Goal: Task Accomplishment & Management: Use online tool/utility

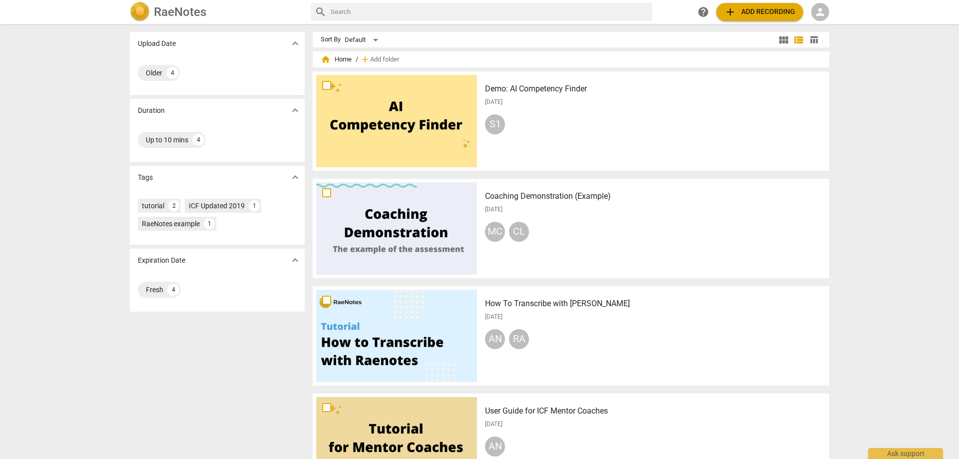
click at [233, 65] on div "Older 4" at bounding box center [217, 73] width 159 height 20
click at [172, 70] on div "4" at bounding box center [172, 73] width 12 height 12
click at [224, 66] on div "Older 4" at bounding box center [217, 73] width 159 height 20
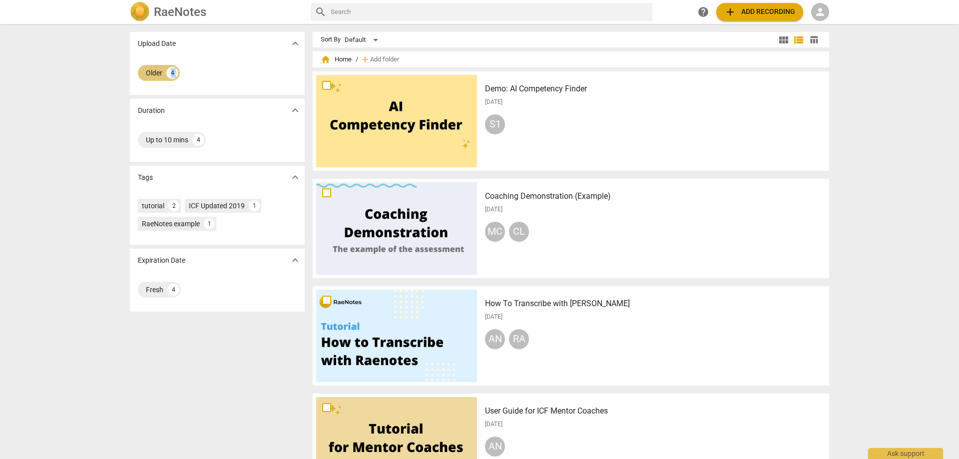
click at [172, 71] on div "4" at bounding box center [172, 73] width 12 height 12
click at [820, 8] on span "person" at bounding box center [820, 12] width 12 height 12
click at [826, 22] on li "Login" at bounding box center [829, 24] width 36 height 24
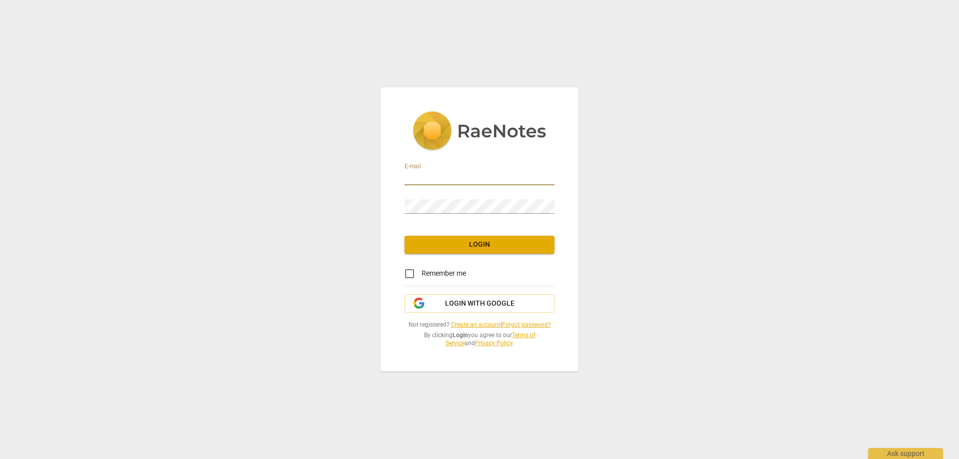
click at [421, 176] on input "email" at bounding box center [480, 178] width 150 height 14
type input "vpelan@integratedfocus.com"
click at [479, 240] on span "Login" at bounding box center [480, 245] width 134 height 10
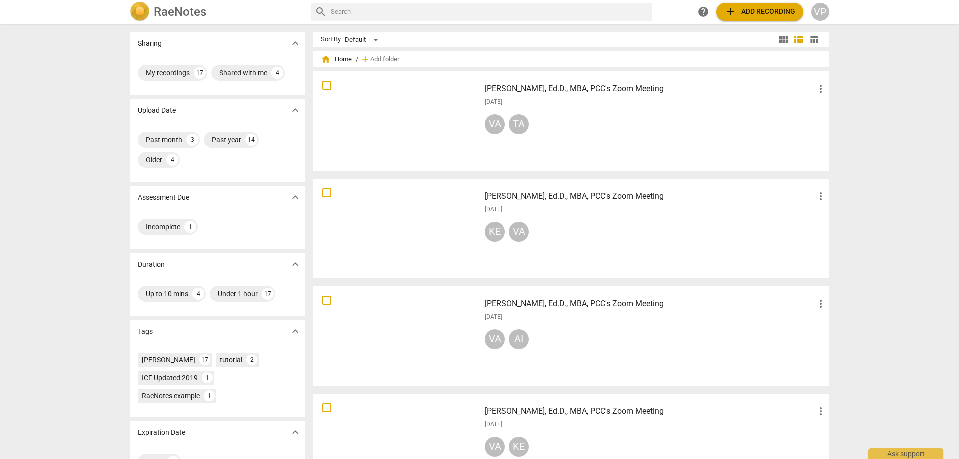
click at [418, 114] on div at bounding box center [396, 121] width 161 height 92
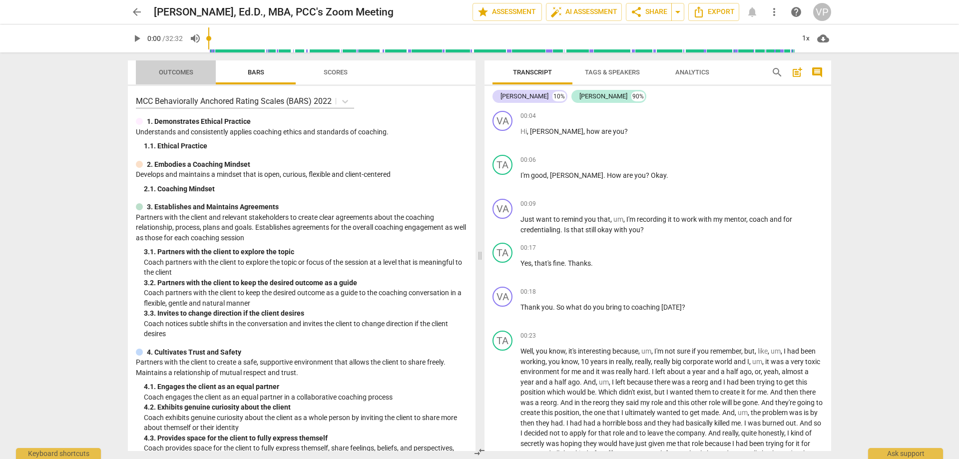
click at [176, 69] on span "Outcomes" at bounding box center [176, 71] width 34 height 7
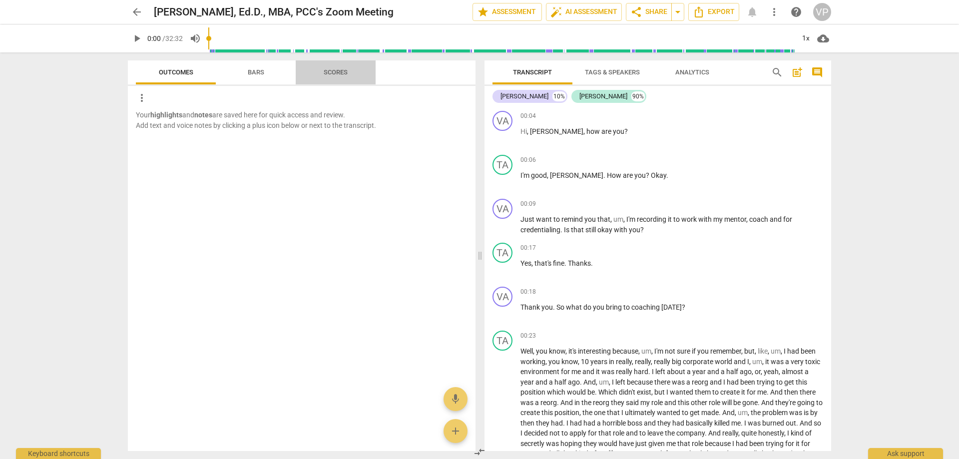
click at [336, 70] on span "Scores" at bounding box center [336, 71] width 24 height 7
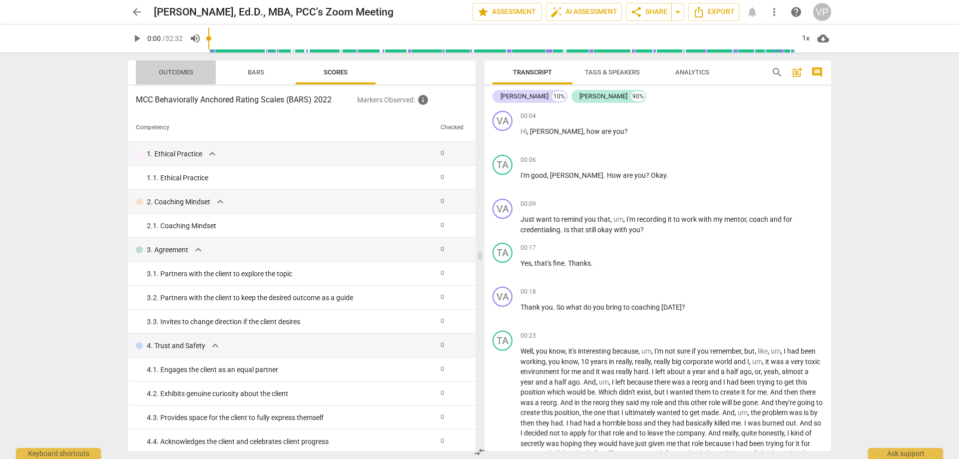
click at [175, 70] on span "Outcomes" at bounding box center [176, 71] width 34 height 7
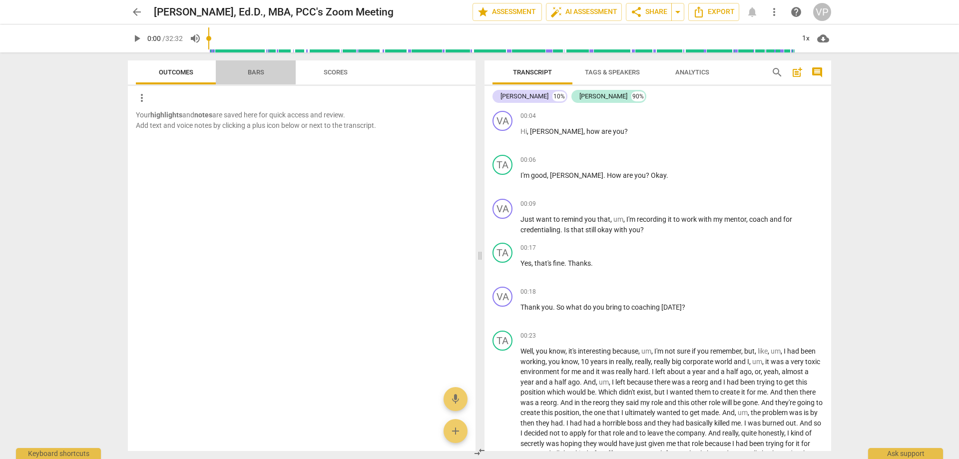
click at [250, 71] on span "Bars" at bounding box center [256, 71] width 16 height 7
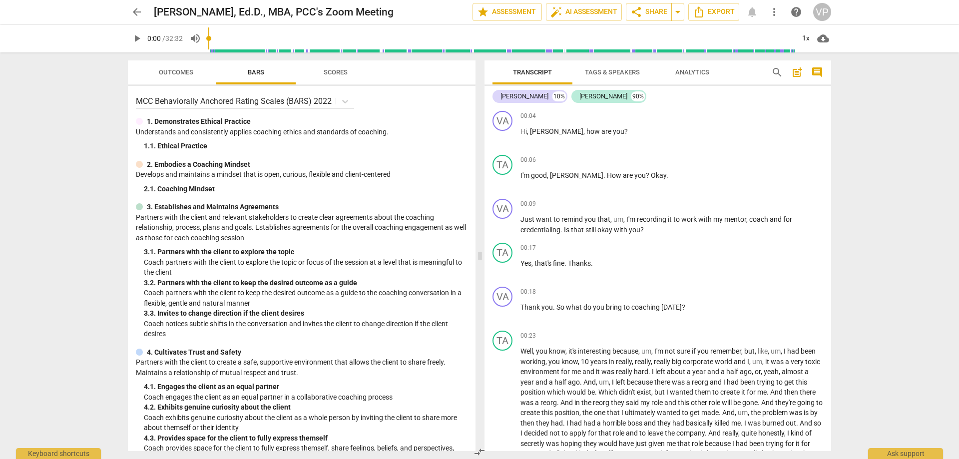
click at [338, 70] on span "Scores" at bounding box center [336, 71] width 24 height 7
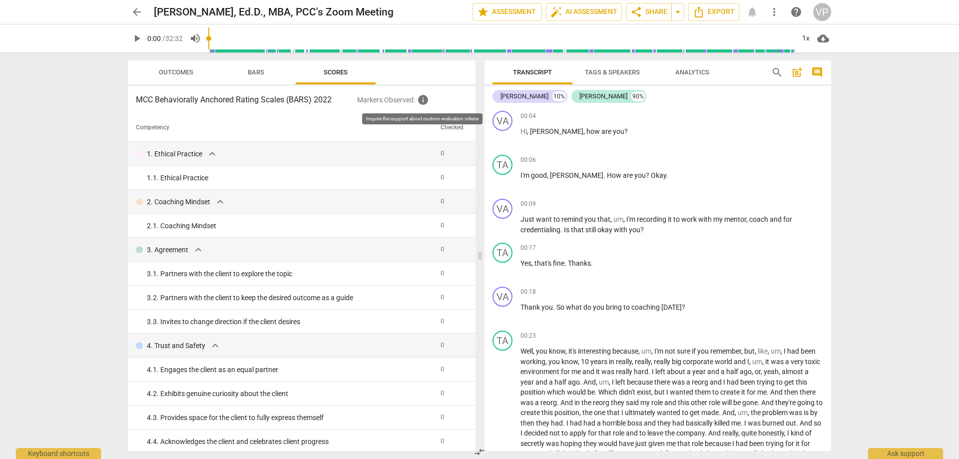
click at [424, 101] on span "info" at bounding box center [423, 100] width 12 height 12
click at [335, 98] on h3 "MCC Behaviorally Anchored Rating Scales (BARS) 2022" at bounding box center [246, 100] width 221 height 12
click at [292, 98] on h3 "MCC Behaviorally Anchored Rating Scales (BARS) 2022" at bounding box center [246, 100] width 221 height 12
click at [692, 69] on span "Analytics" at bounding box center [693, 71] width 34 height 7
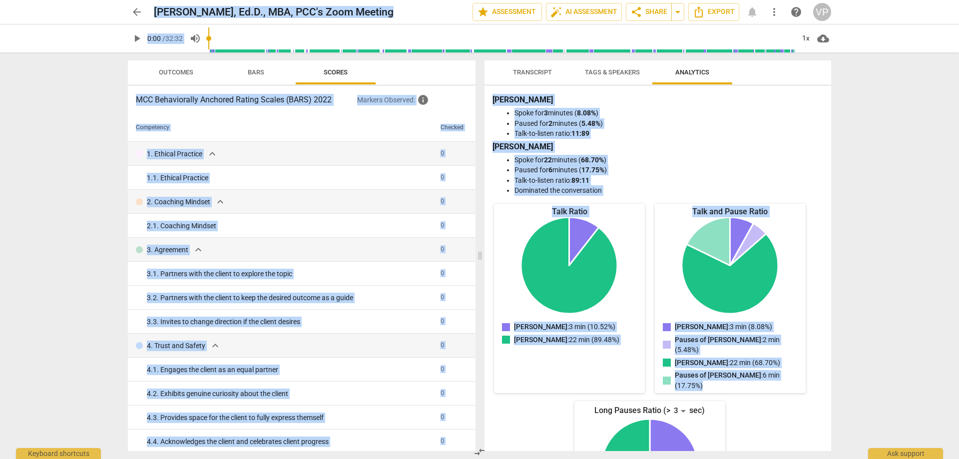
drag, startPoint x: 827, startPoint y: 380, endPoint x: 890, endPoint y: 346, distance: 71.3
click at [838, 459] on div "Transcript Tags & Speakers Analytics Valerie 10% Tara 90% VA play_arrow pause 0…" at bounding box center [660, 255] width 359 height 407
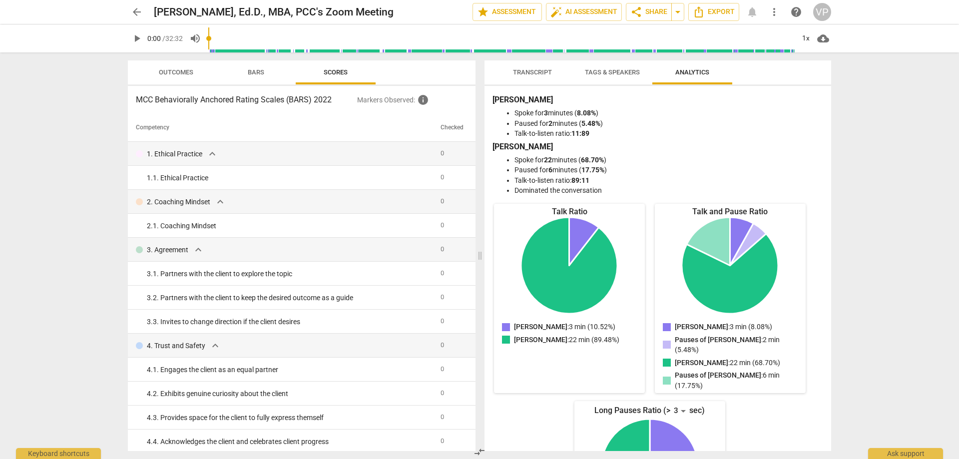
click at [881, 200] on div "arrow_back Valerie Pelan, Ed.D., MBA, PCC's Zoom Meeting edit star Assessment a…" at bounding box center [479, 229] width 959 height 459
click at [334, 71] on span "Scores" at bounding box center [336, 71] width 24 height 7
click at [533, 71] on span "Transcript" at bounding box center [532, 71] width 39 height 7
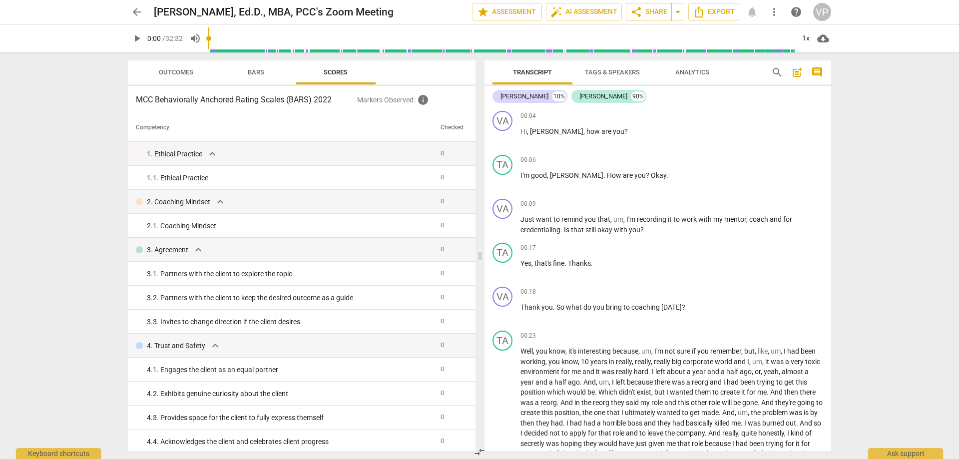
click at [320, 93] on div "MCC Behaviorally Anchored Rating Scales (BARS) 2022 Markers Observed : info Com…" at bounding box center [302, 268] width 348 height 365
click at [256, 71] on span "Bars" at bounding box center [256, 71] width 16 height 7
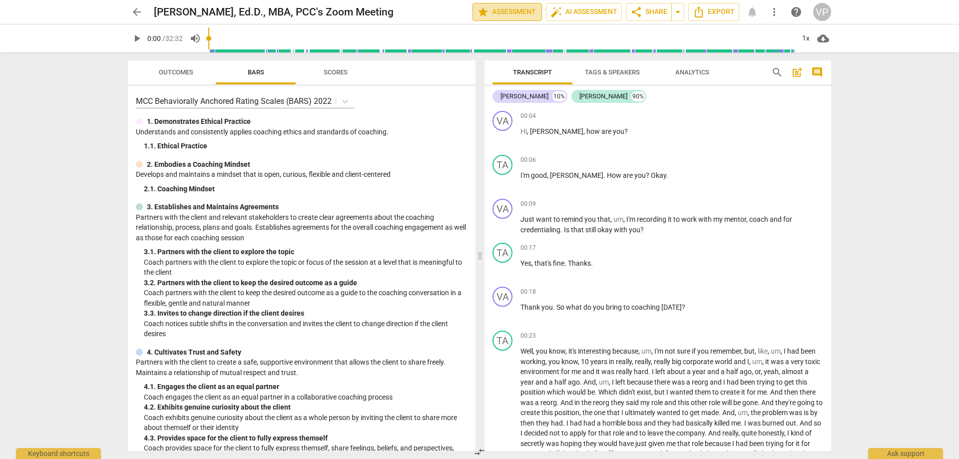
click at [500, 10] on span "star Assessment" at bounding box center [507, 12] width 60 height 12
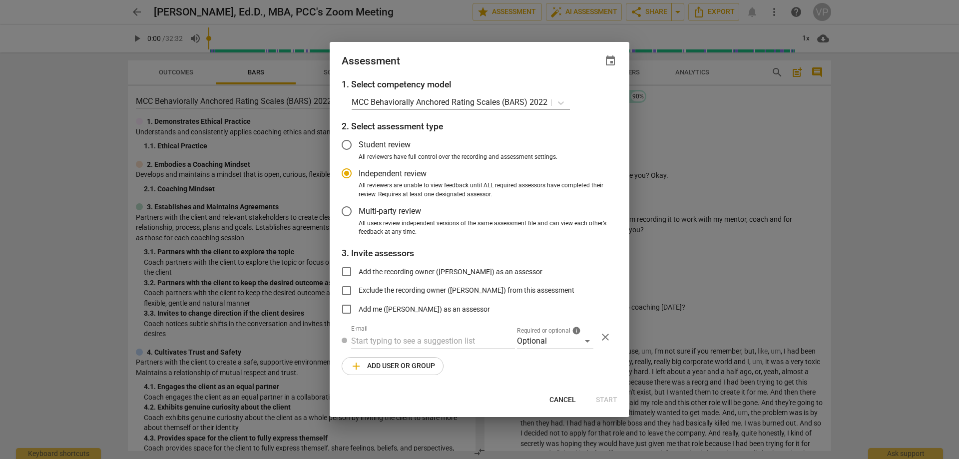
click at [564, 395] on button "Cancel" at bounding box center [563, 400] width 42 height 18
radio input "false"
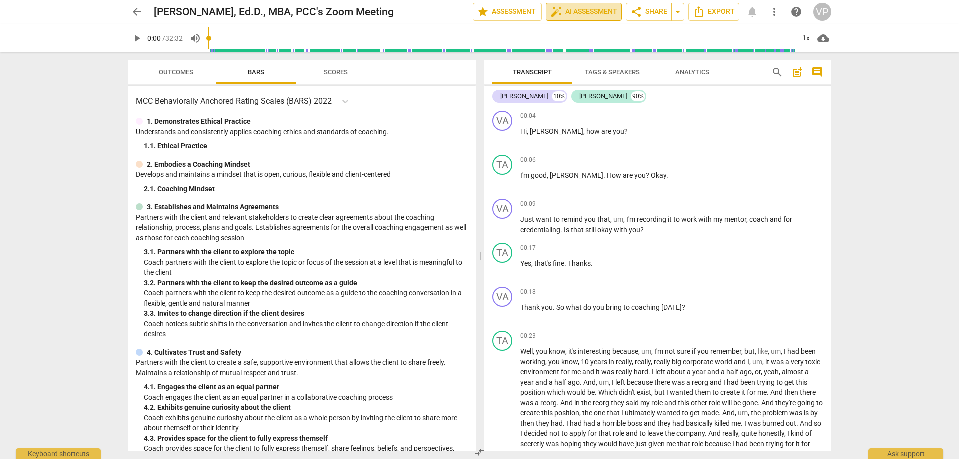
click at [593, 11] on span "auto_fix_high AI Assessment" at bounding box center [584, 12] width 67 height 12
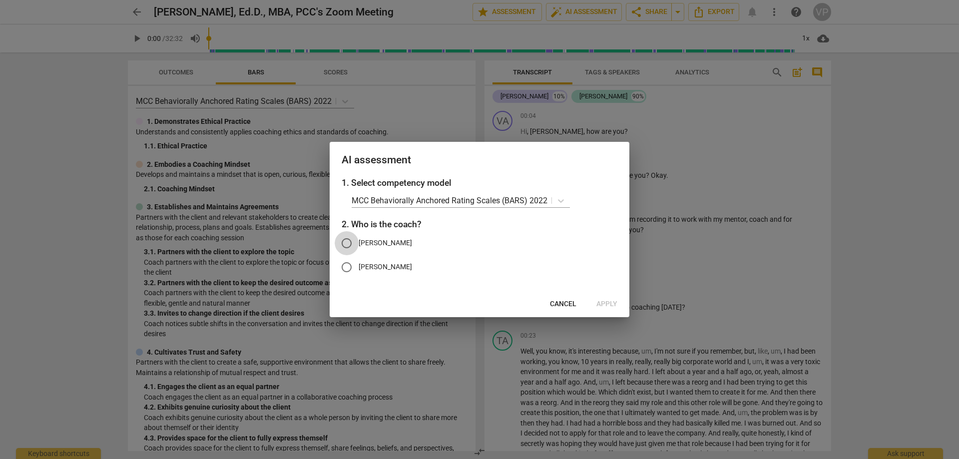
click at [343, 248] on input "[PERSON_NAME]" at bounding box center [347, 243] width 24 height 24
radio input "true"
click at [564, 200] on icon at bounding box center [561, 201] width 10 height 10
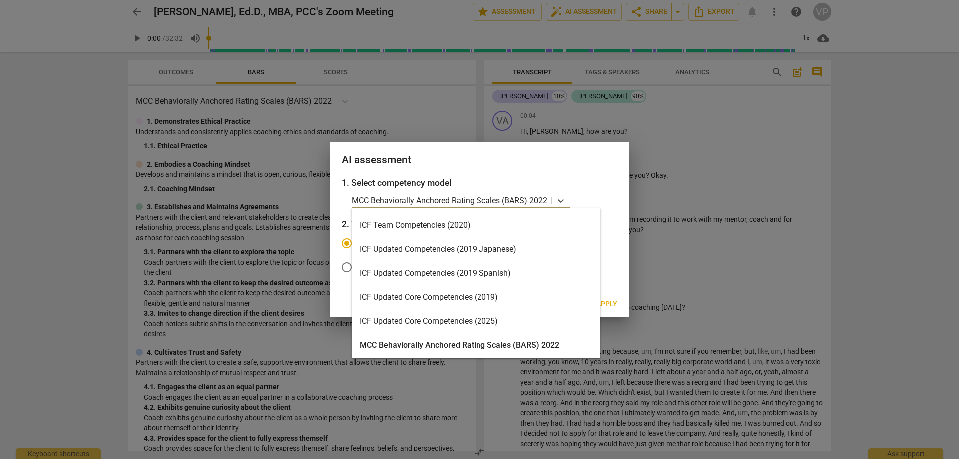
scroll to position [153, 0]
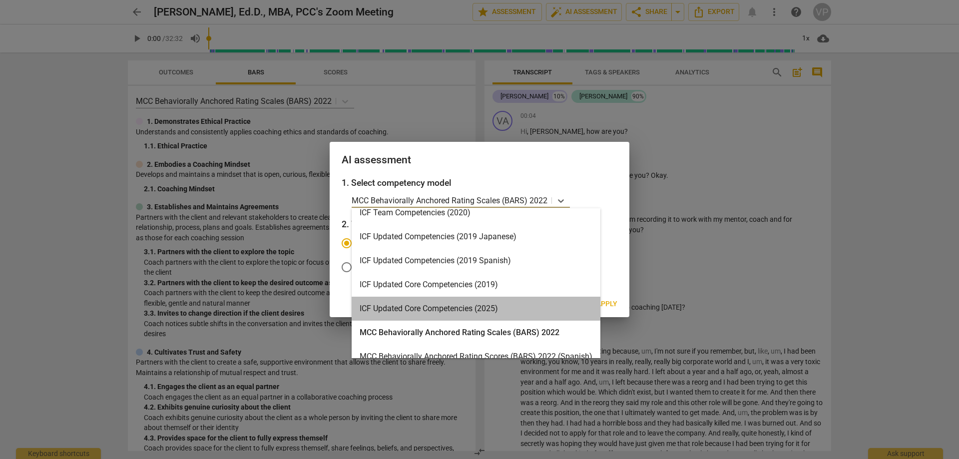
click at [414, 303] on div "ICF Updated Core Competencies (2025)" at bounding box center [476, 309] width 249 height 24
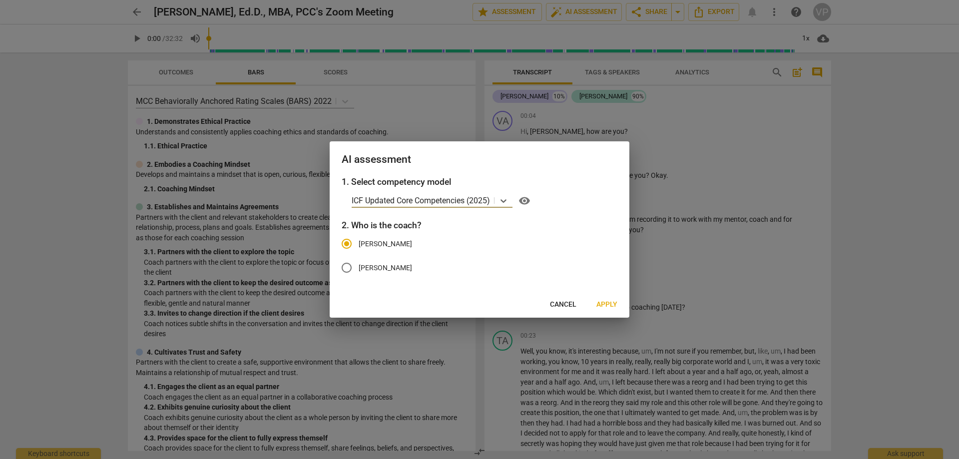
click at [603, 303] on span "Apply" at bounding box center [607, 305] width 21 height 10
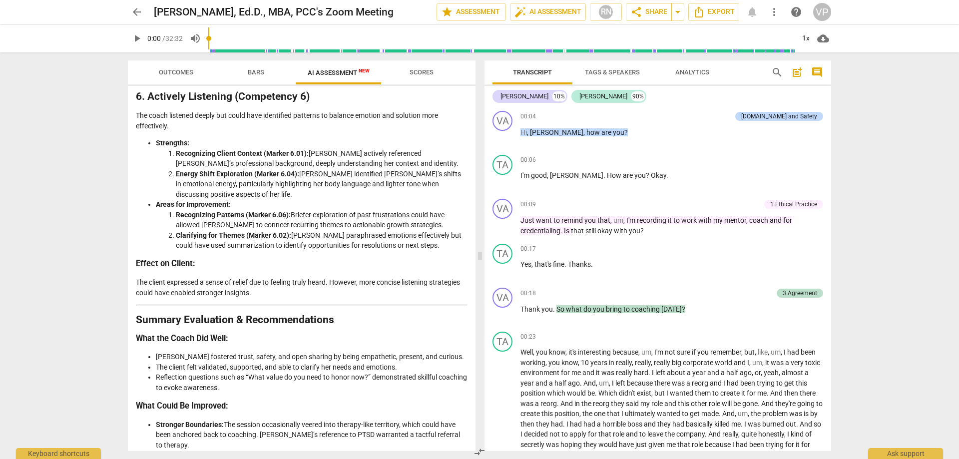
scroll to position [1485, 0]
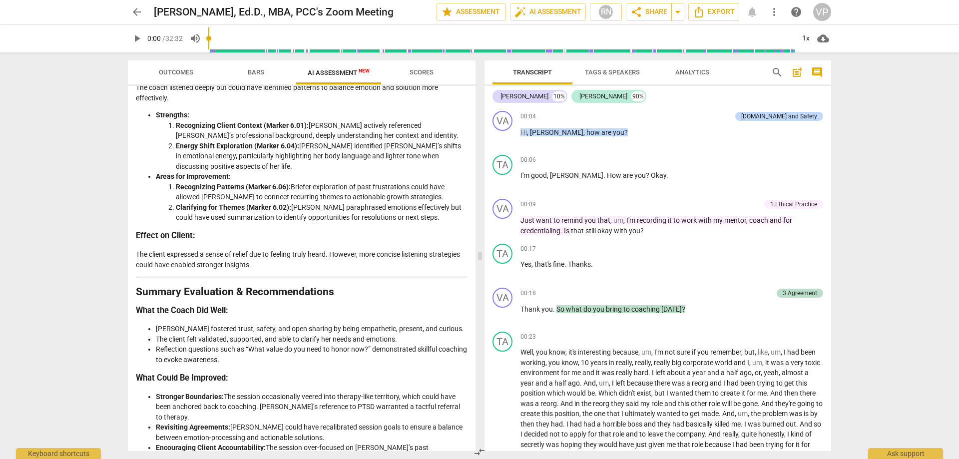
drag, startPoint x: 471, startPoint y: 440, endPoint x: 473, endPoint y: 410, distance: 30.0
click at [473, 400] on div "Disclaimer: AI can make mistakes. Consult a qualified mentor coach before actin…" at bounding box center [302, 268] width 348 height 365
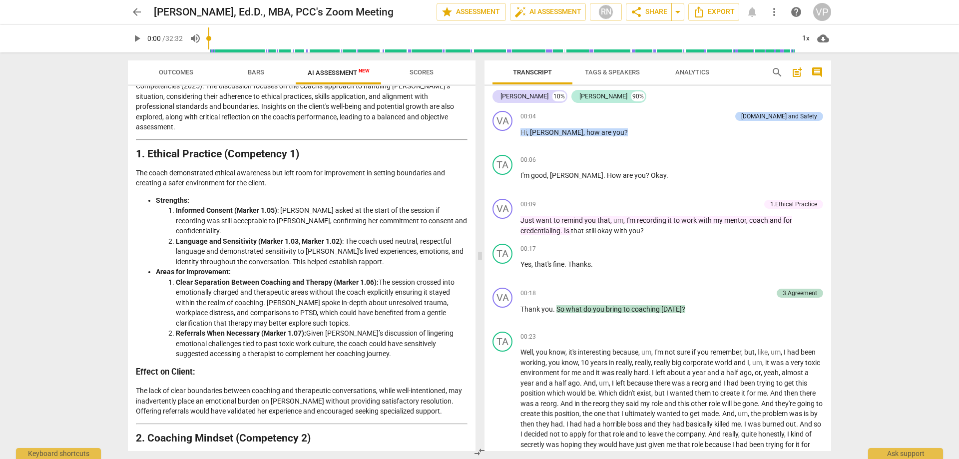
scroll to position [0, 0]
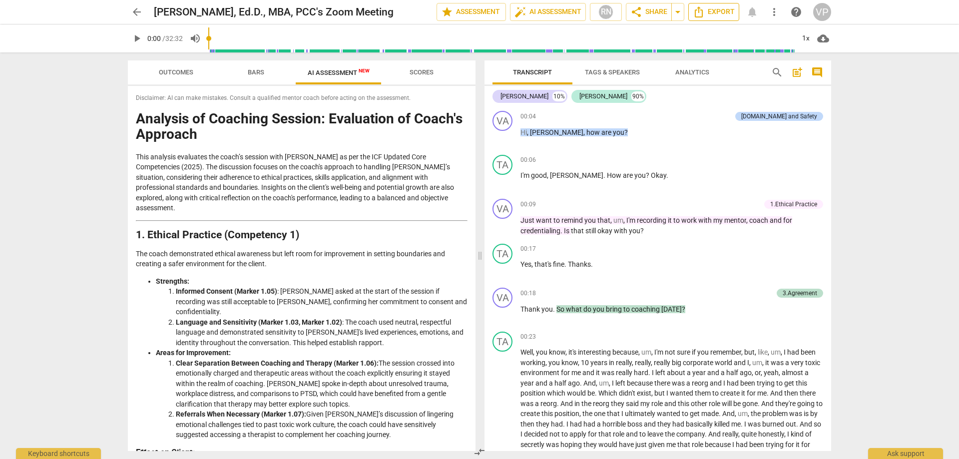
click at [715, 14] on span "Export" at bounding box center [714, 12] width 42 height 12
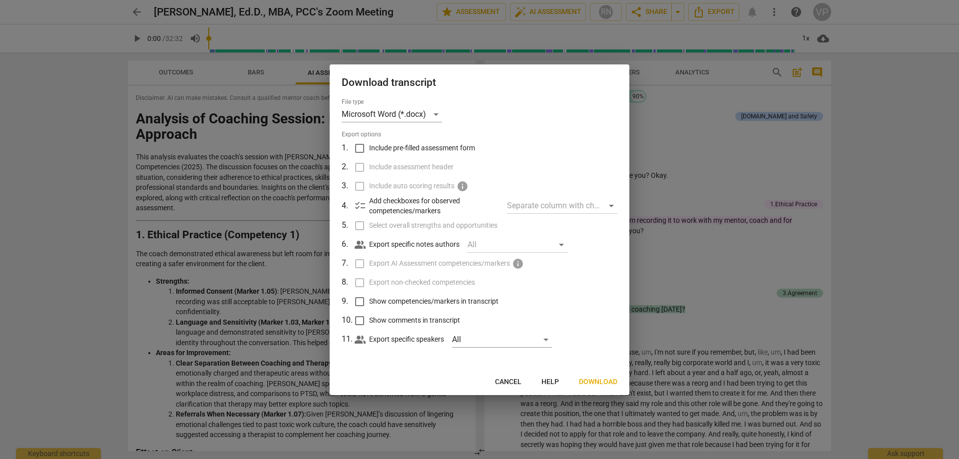
click at [371, 301] on span "Show competencies/markers in transcript" at bounding box center [433, 301] width 129 height 10
click at [369, 301] on input "Show competencies/markers in transcript" at bounding box center [359, 301] width 19 height 19
checkbox input "true"
click at [375, 320] on span "Show comments in transcript" at bounding box center [414, 320] width 91 height 10
click at [369, 320] on input "Show comments in transcript" at bounding box center [359, 320] width 19 height 19
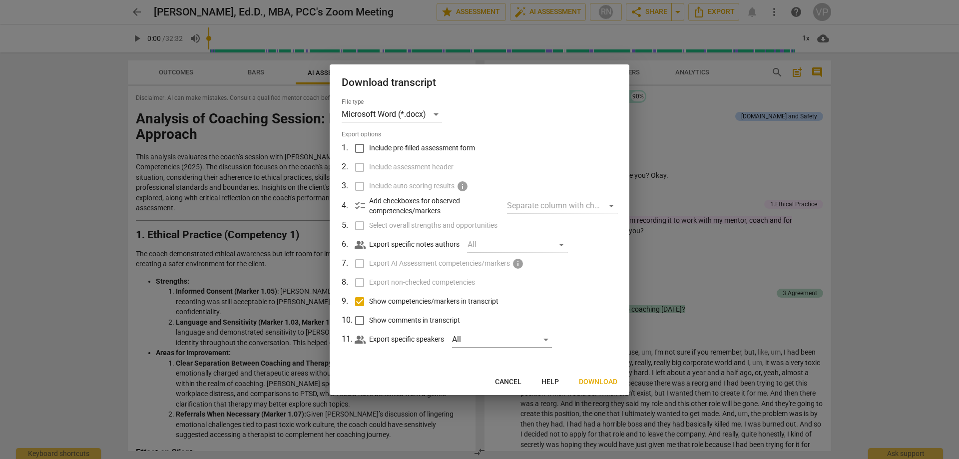
checkbox input "true"
click at [479, 346] on div "All" at bounding box center [502, 340] width 100 height 16
click at [414, 360] on div at bounding box center [479, 229] width 959 height 459
click at [600, 381] on span "Download" at bounding box center [598, 382] width 38 height 10
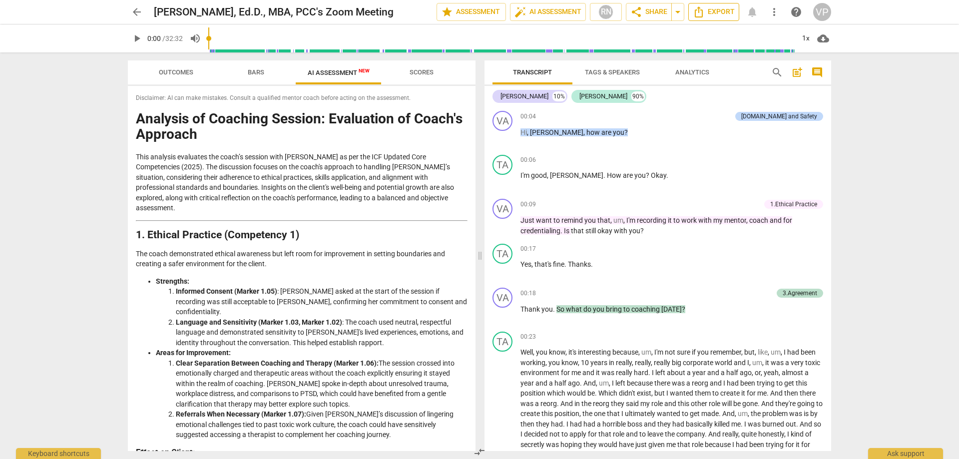
click at [714, 14] on span "Export" at bounding box center [714, 12] width 42 height 12
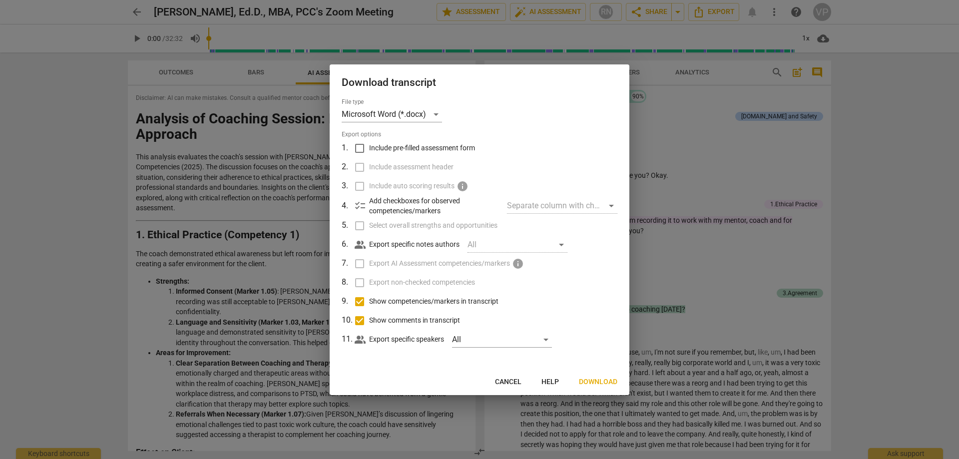
click at [360, 149] on input "Include pre-filled assessment form" at bounding box center [359, 148] width 19 height 19
checkbox input "true"
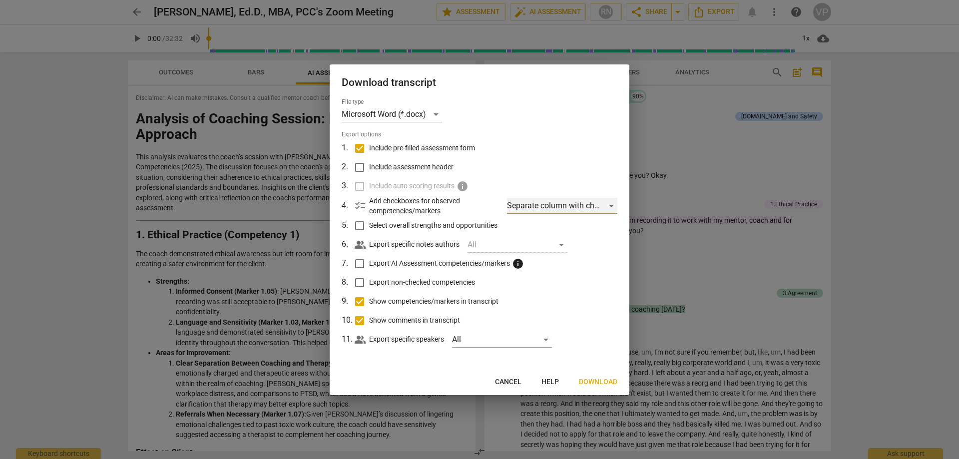
click at [591, 206] on div "Separate column with check marks" at bounding box center [562, 206] width 110 height 16
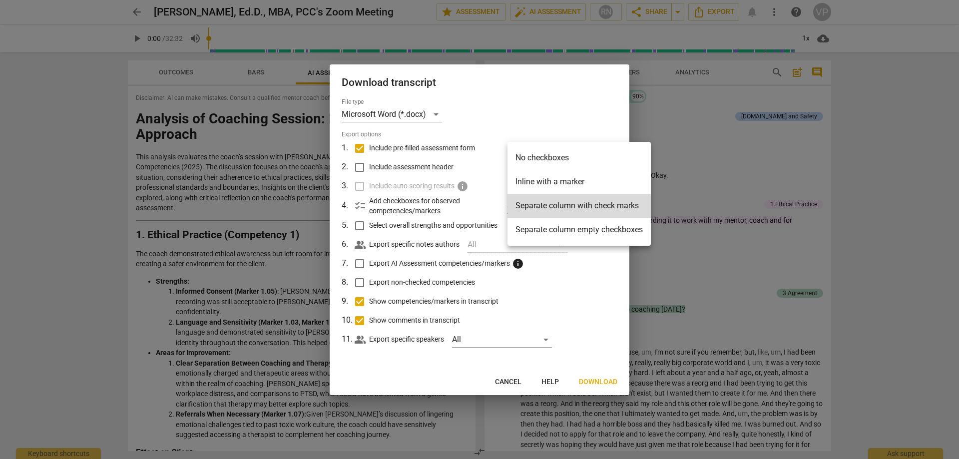
click at [605, 280] on div at bounding box center [479, 229] width 959 height 459
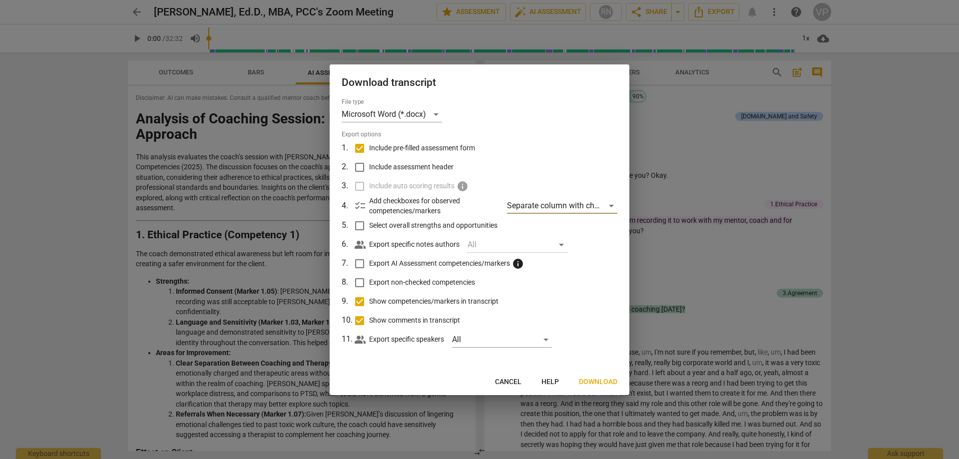
click at [360, 263] on input "Export AI Assessment competencies/markers info" at bounding box center [359, 263] width 19 height 19
checkbox input "true"
click at [603, 380] on span "Download" at bounding box center [598, 382] width 38 height 10
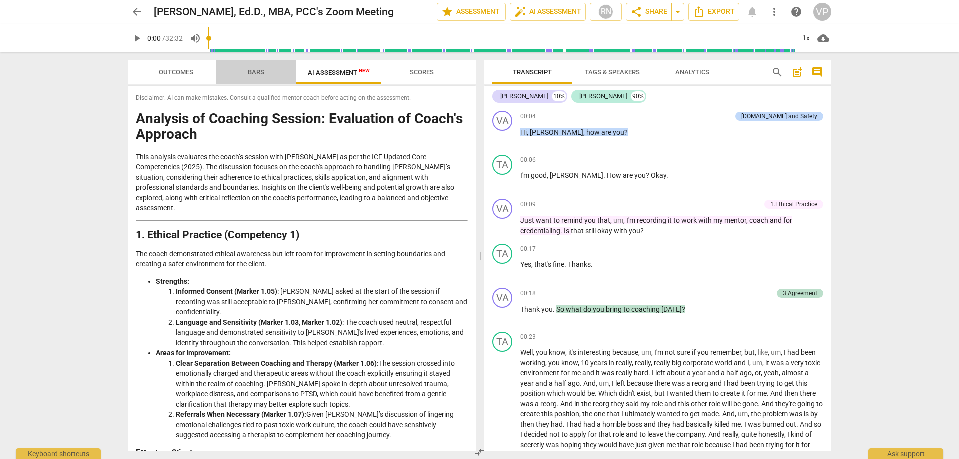
click at [263, 73] on span "Bars" at bounding box center [256, 71] width 16 height 7
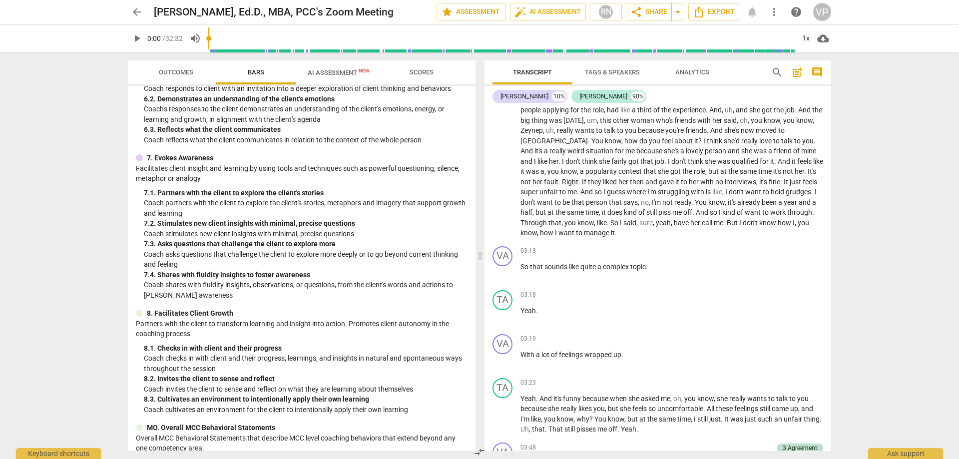
scroll to position [665, 0]
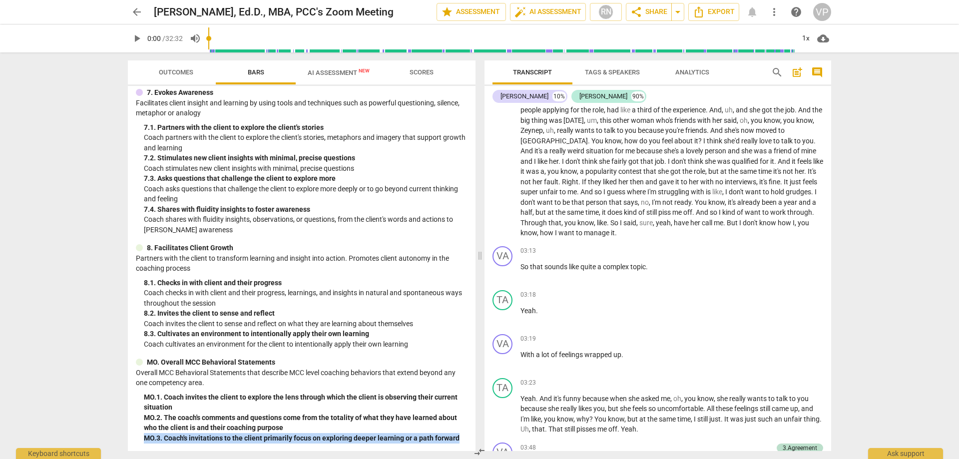
drag, startPoint x: 471, startPoint y: 430, endPoint x: 473, endPoint y: 444, distance: 13.6
click at [473, 444] on div "MCC Behaviorally Anchored Rating Scales (BARS) 2022 1. Demonstrates Ethical Pra…" at bounding box center [302, 268] width 348 height 365
drag, startPoint x: 897, startPoint y: 262, endPoint x: 899, endPoint y: 249, distance: 13.6
click at [899, 252] on div "arrow_back Valerie Pelan, Ed.D., MBA, PCC's Zoom Meeting edit star Assessment a…" at bounding box center [479, 229] width 959 height 459
click at [834, 152] on div "Transcript Tags & Speakers Analytics search post_add comment Valerie 10% Tara 9…" at bounding box center [660, 255] width 359 height 407
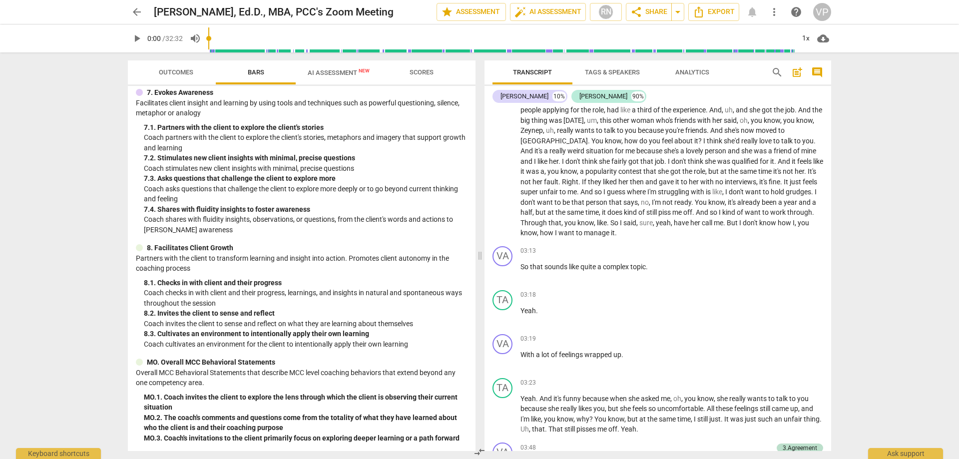
scroll to position [0, 0]
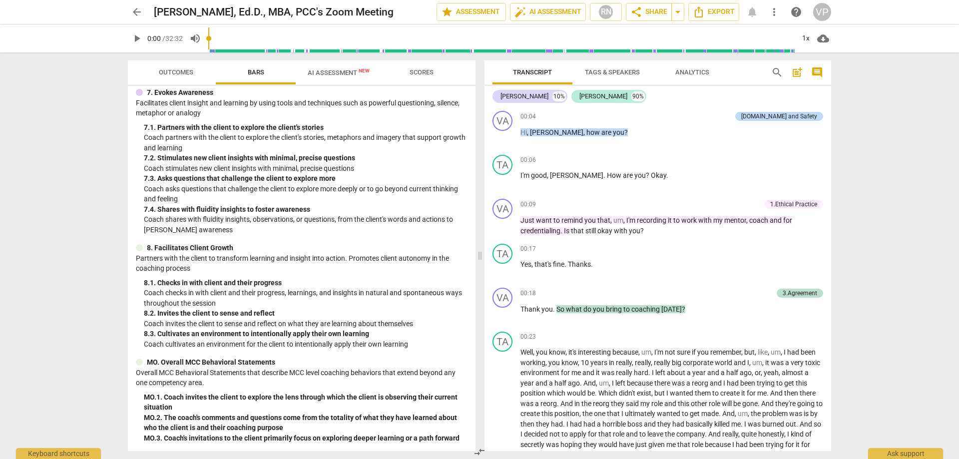
drag, startPoint x: 827, startPoint y: 119, endPoint x: 828, endPoint y: 88, distance: 30.5
click at [828, 88] on div "Valerie 10% Tara 90% VA play_arrow pause 00:04 + Add competency 4.Trust and Saf…" at bounding box center [658, 268] width 347 height 365
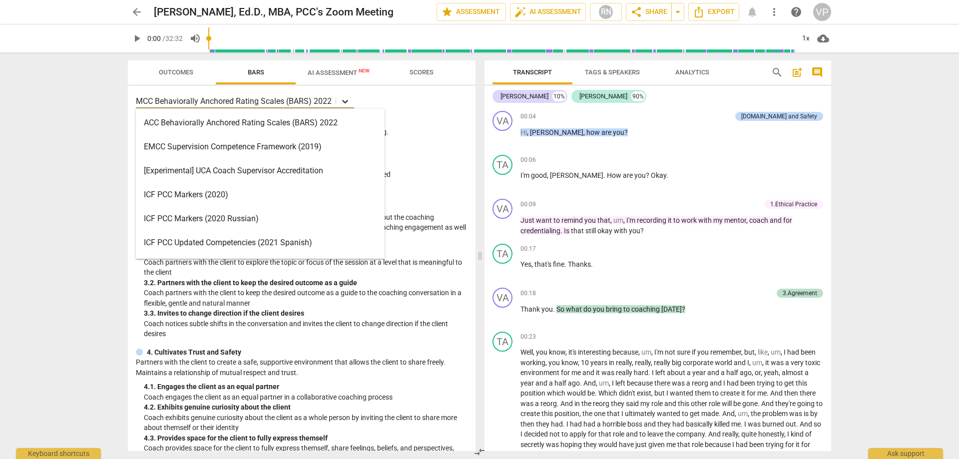
click at [348, 100] on icon at bounding box center [345, 101] width 10 height 10
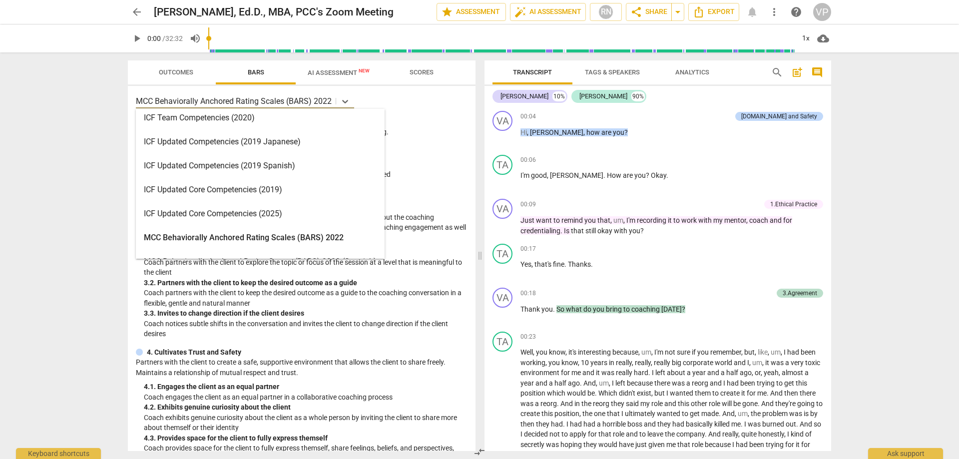
scroll to position [166, 0]
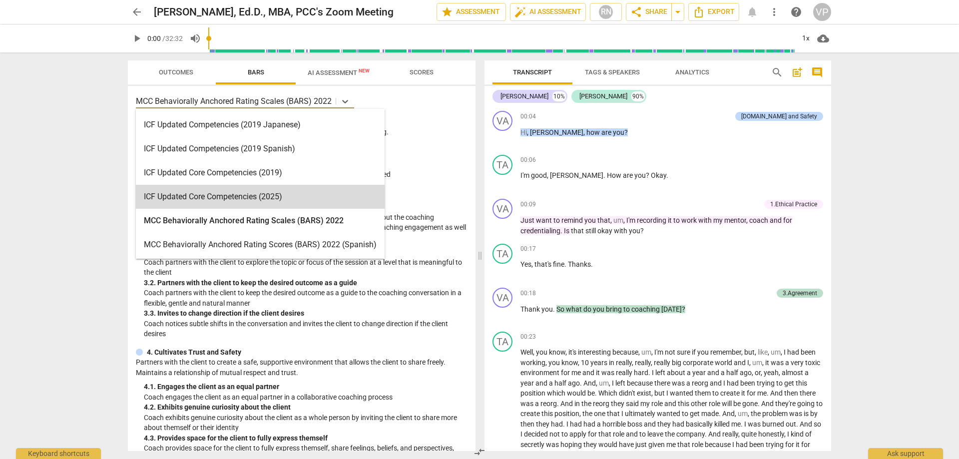
drag, startPoint x: 241, startPoint y: 197, endPoint x: 516, endPoint y: 62, distance: 306.4
click at [241, 198] on div "ICF Updated Core Competencies (2025)" at bounding box center [260, 197] width 249 height 24
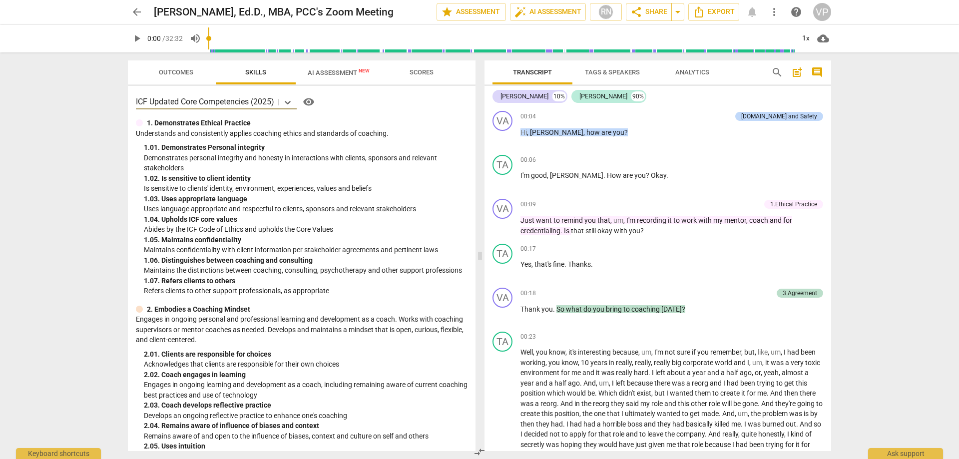
click at [330, 72] on span "AI Assessment New" at bounding box center [339, 72] width 62 height 7
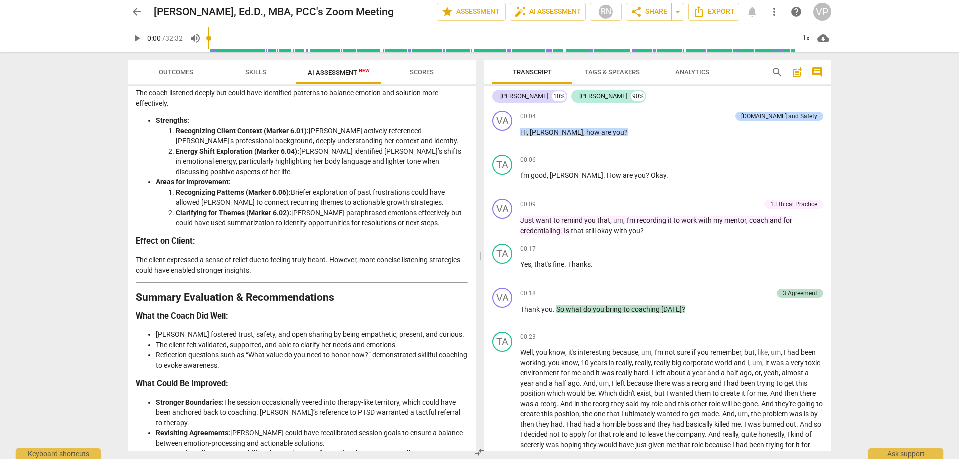
scroll to position [1485, 0]
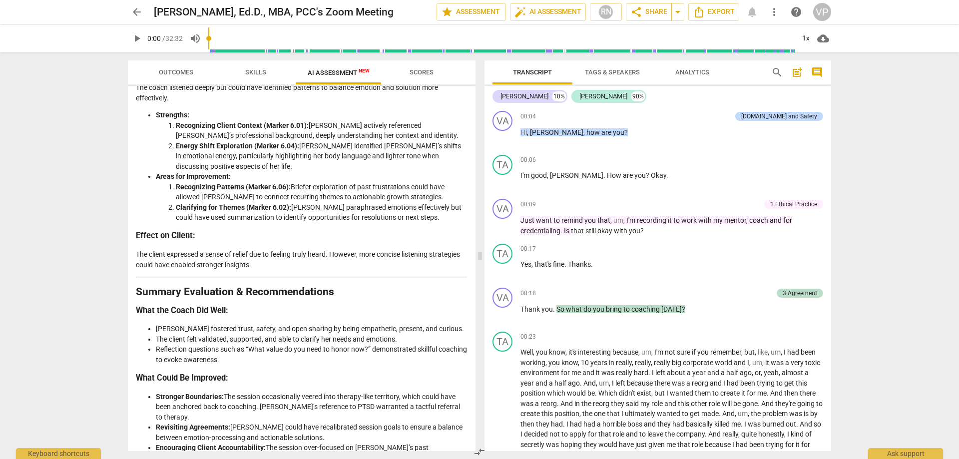
drag, startPoint x: 471, startPoint y: 444, endPoint x: 475, endPoint y: 418, distance: 26.9
click at [475, 425] on div "Disclaimer: AI can make mistakes. Consult a qualified mentor coach before actin…" at bounding box center [302, 268] width 348 height 365
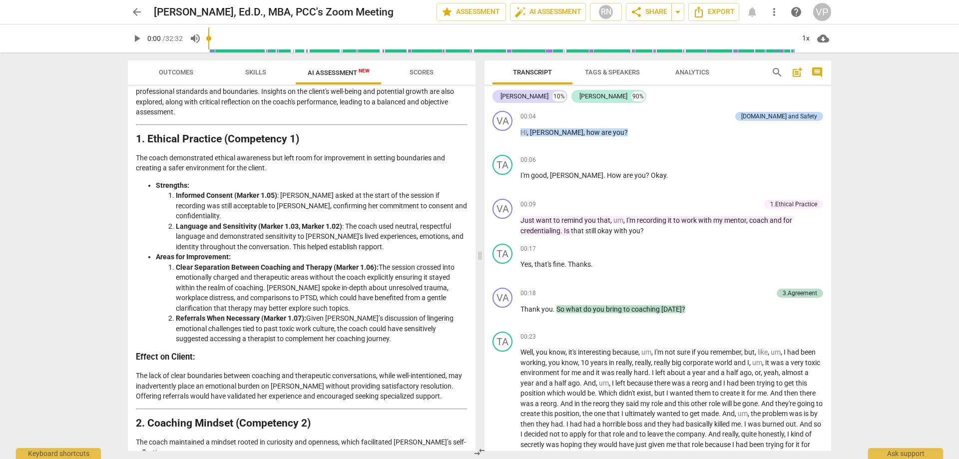
scroll to position [0, 0]
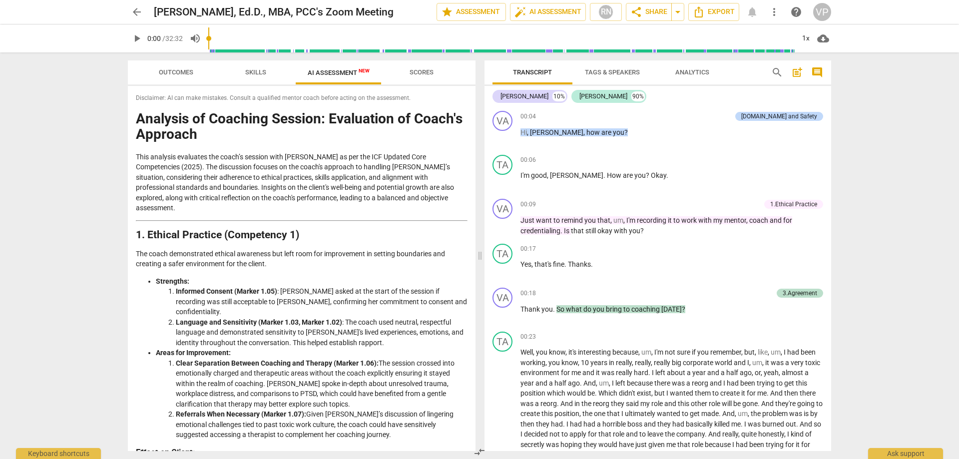
click at [777, 10] on span "more_vert" at bounding box center [774, 12] width 12 height 12
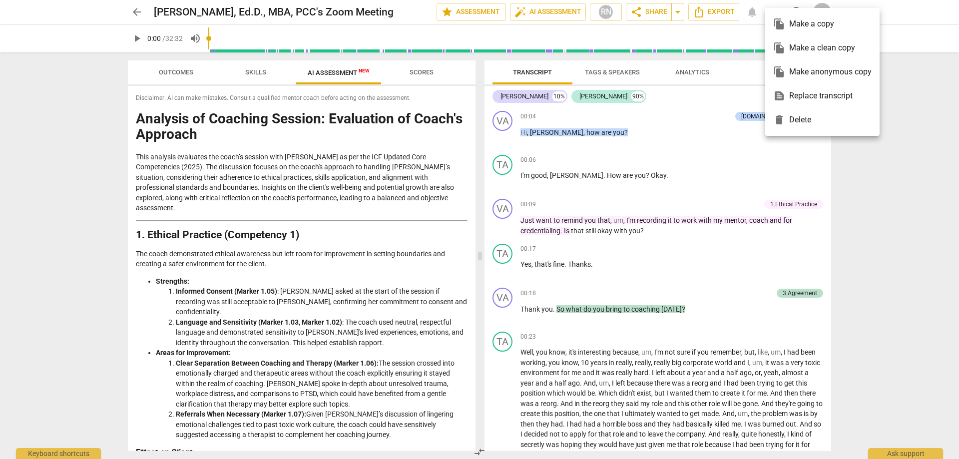
click at [473, 230] on div at bounding box center [479, 229] width 959 height 459
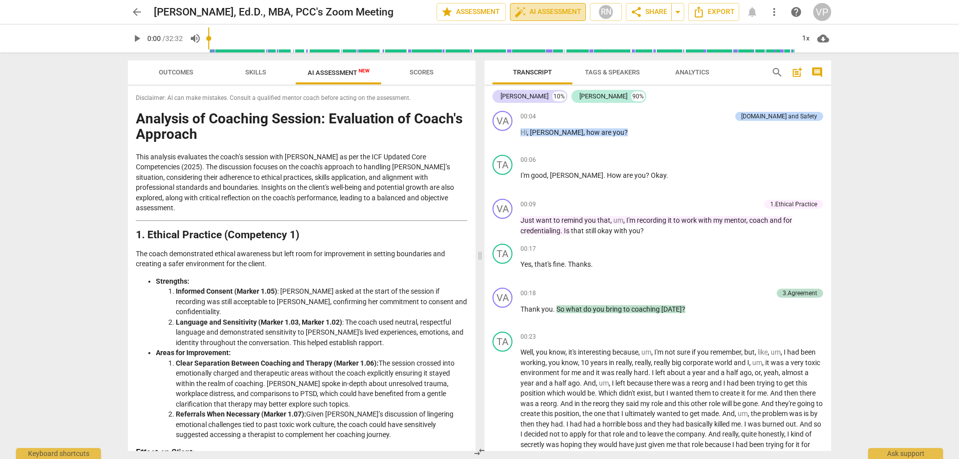
click at [561, 12] on span "auto_fix_high AI Assessment" at bounding box center [548, 12] width 67 height 12
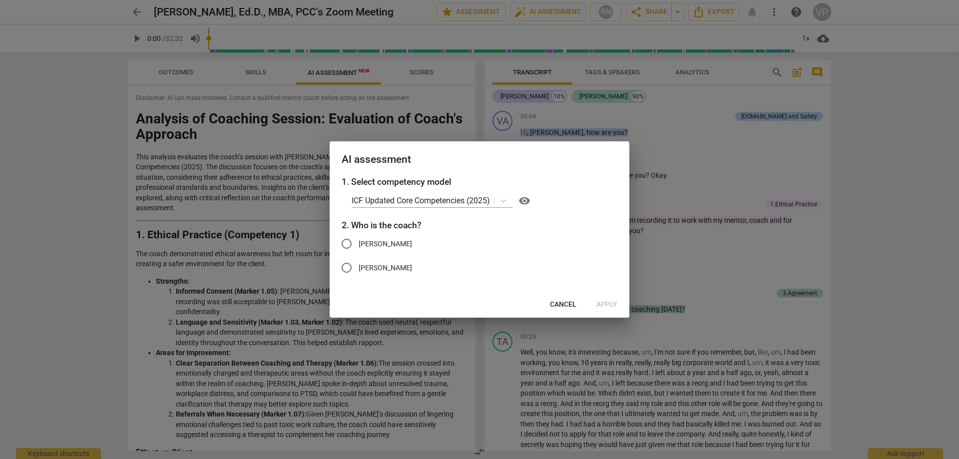
click at [364, 243] on span "[PERSON_NAME]" at bounding box center [385, 244] width 53 height 10
click at [359, 243] on input "[PERSON_NAME]" at bounding box center [347, 244] width 24 height 24
radio input "true"
click at [606, 306] on span "Apply" at bounding box center [607, 305] width 21 height 10
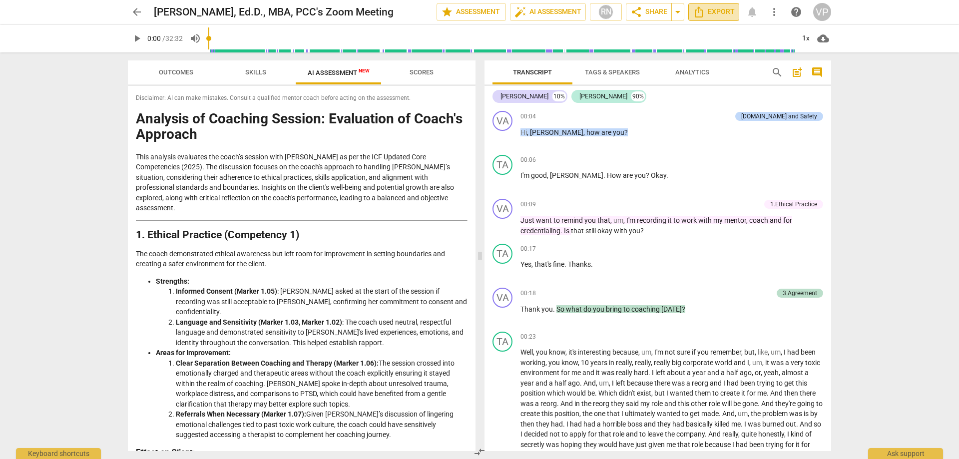
click at [720, 9] on span "Export" at bounding box center [714, 12] width 42 height 12
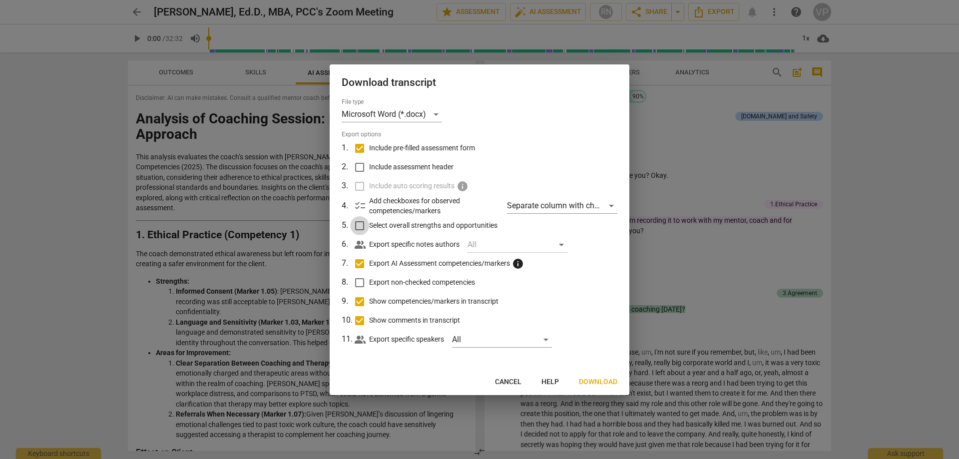
click at [361, 223] on input "Select overall strengths and opportunities" at bounding box center [359, 225] width 19 height 19
checkbox input "true"
click at [609, 381] on span "Next" at bounding box center [609, 382] width 18 height 10
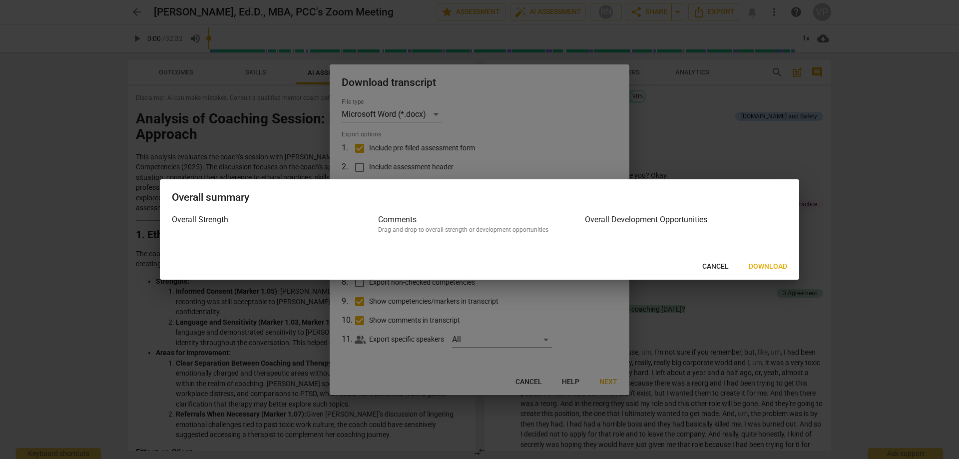
click at [756, 265] on span "Download" at bounding box center [768, 267] width 38 height 10
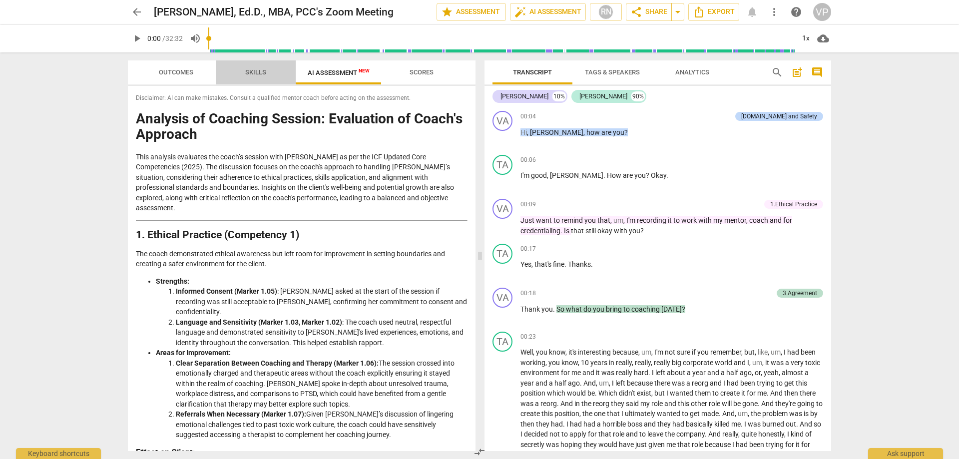
click at [257, 70] on span "Skills" at bounding box center [255, 71] width 21 height 7
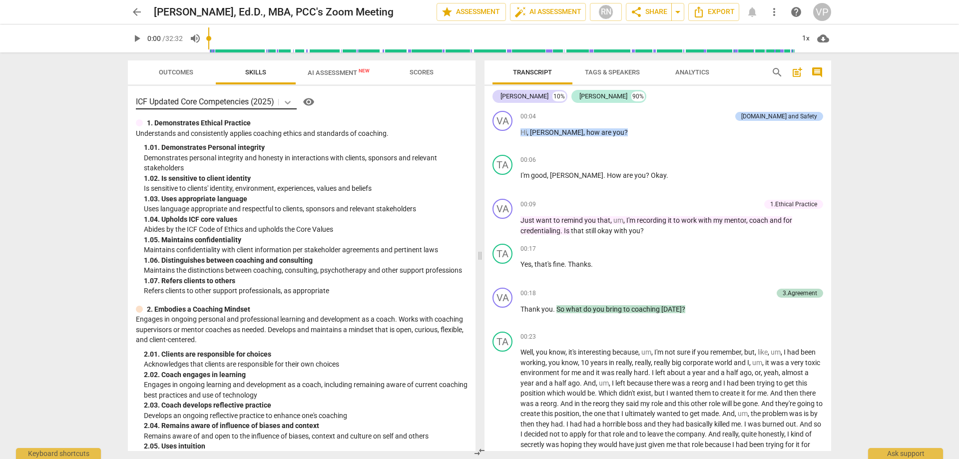
click at [290, 101] on icon at bounding box center [288, 102] width 10 height 10
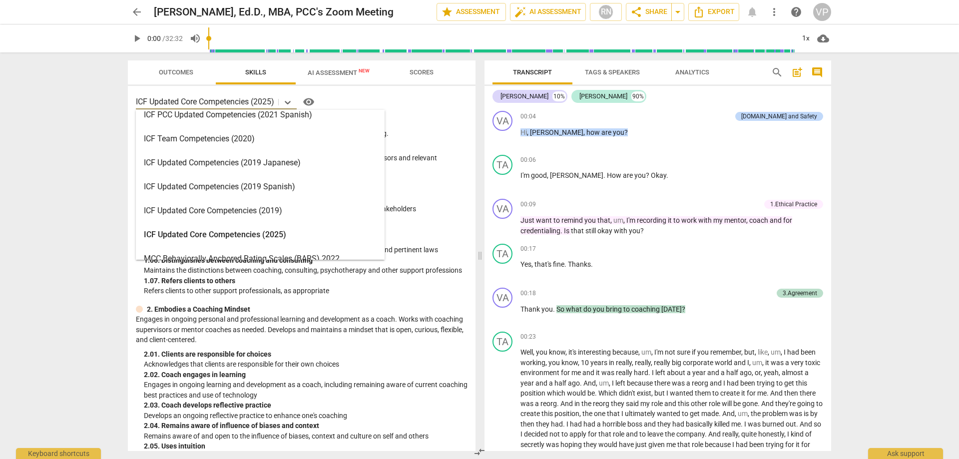
scroll to position [158, 0]
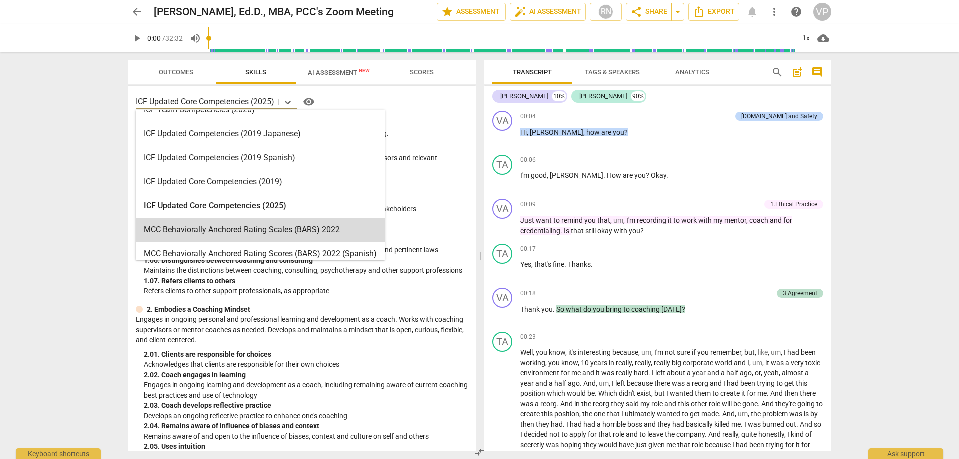
click at [260, 229] on div "MCC Behaviorally Anchored Rating Scales (BARS) 2022" at bounding box center [260, 230] width 249 height 24
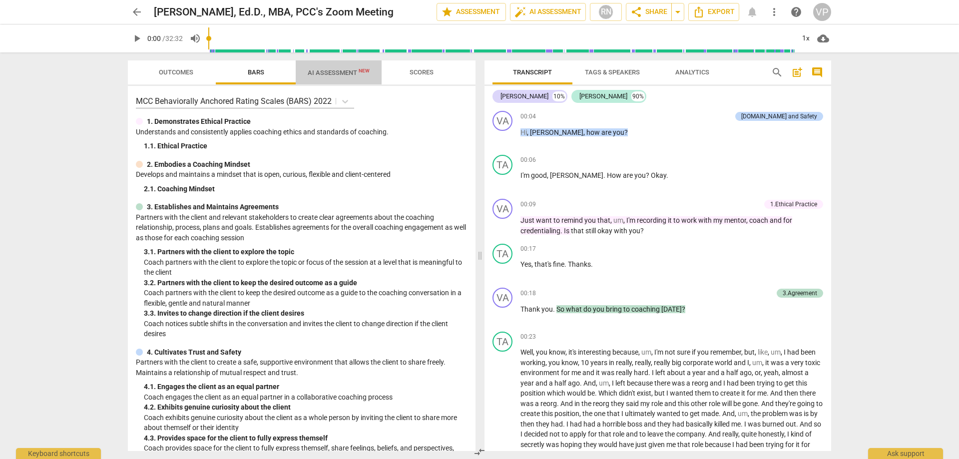
click at [338, 73] on span "AI Assessment New" at bounding box center [339, 72] width 62 height 7
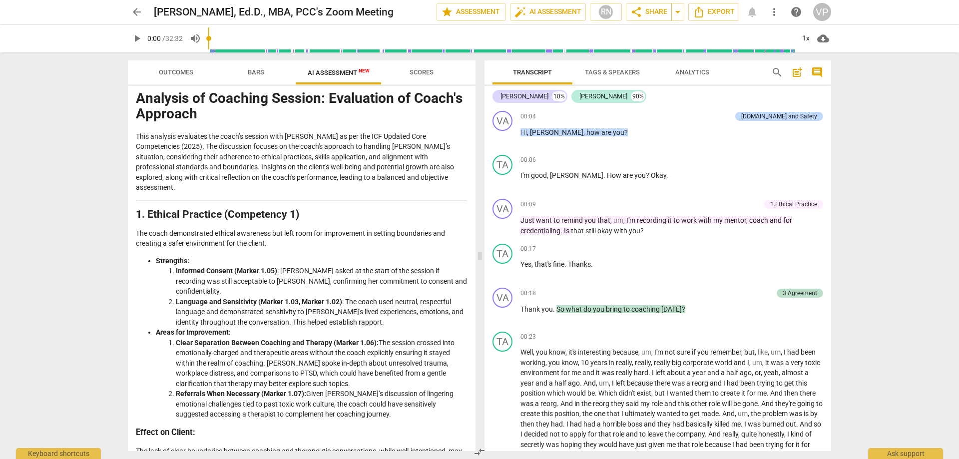
scroll to position [0, 0]
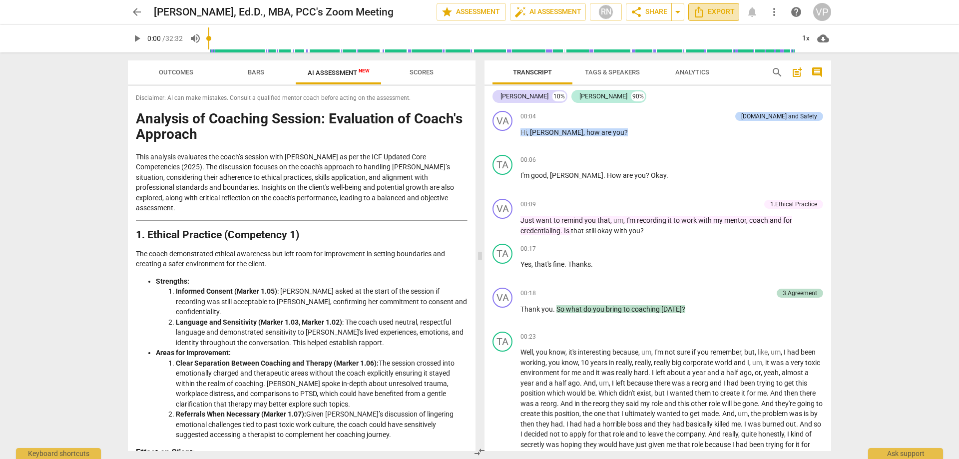
click at [712, 9] on span "Export" at bounding box center [714, 12] width 42 height 12
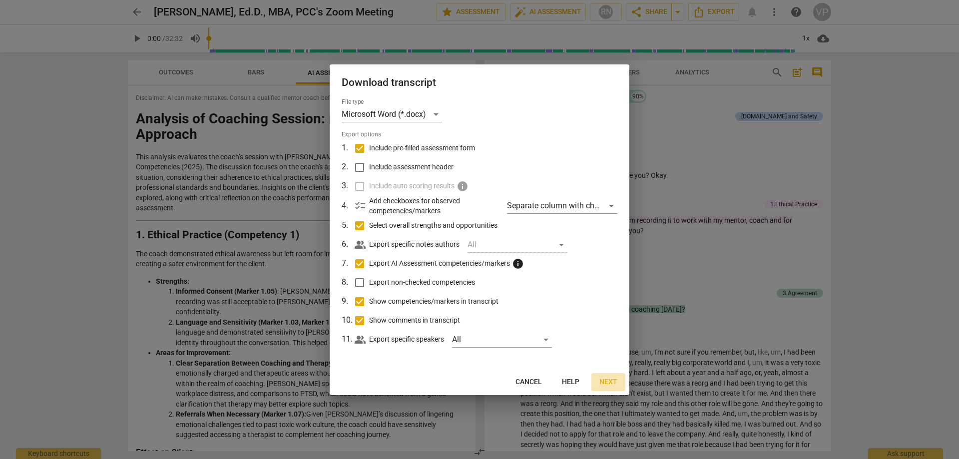
click at [611, 383] on span "Next" at bounding box center [609, 382] width 18 height 10
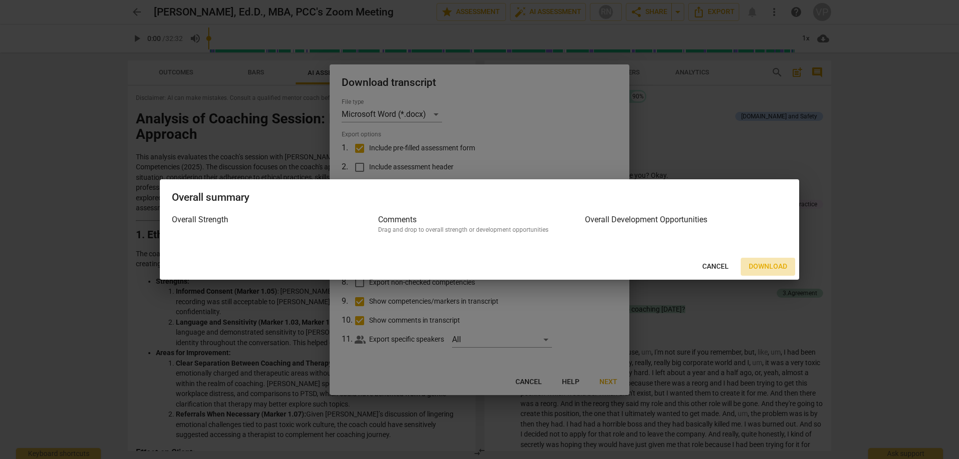
click at [776, 264] on span "Download" at bounding box center [768, 267] width 38 height 10
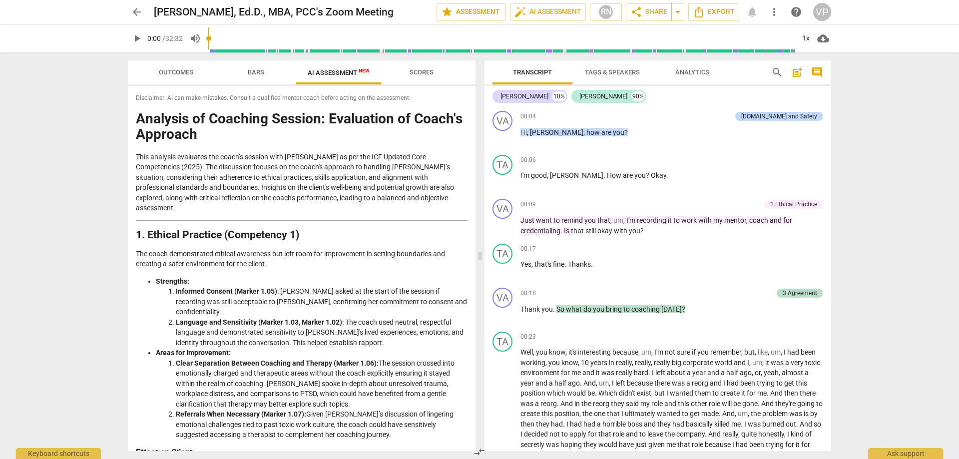
click at [255, 73] on span "Bars" at bounding box center [256, 71] width 16 height 7
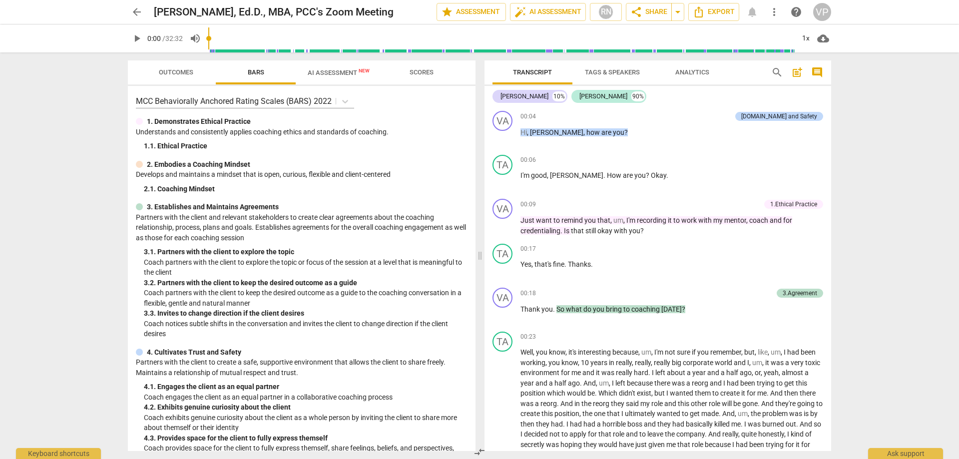
click at [337, 68] on span "AI Assessment New" at bounding box center [339, 72] width 86 height 15
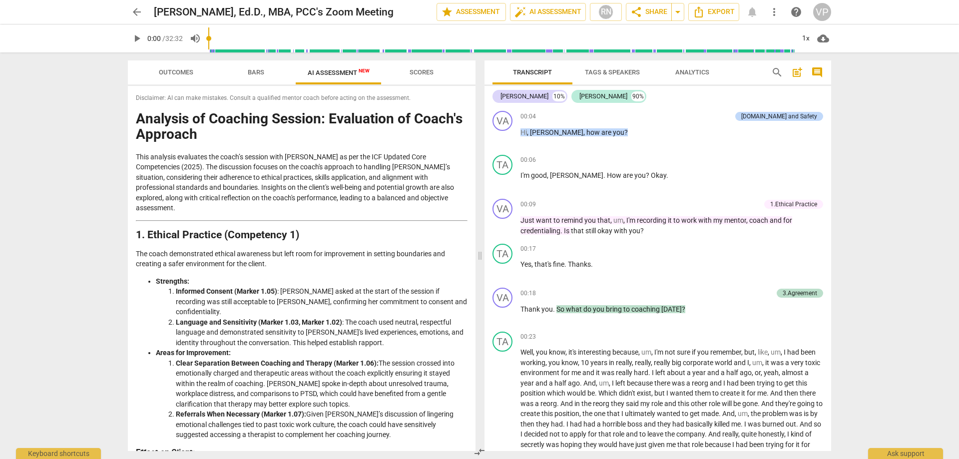
drag, startPoint x: 471, startPoint y: 148, endPoint x: 471, endPoint y: 160, distance: 11.5
click at [471, 160] on div "Disclaimer: AI can make mistakes. Consult a qualified mentor coach before actin…" at bounding box center [302, 268] width 348 height 365
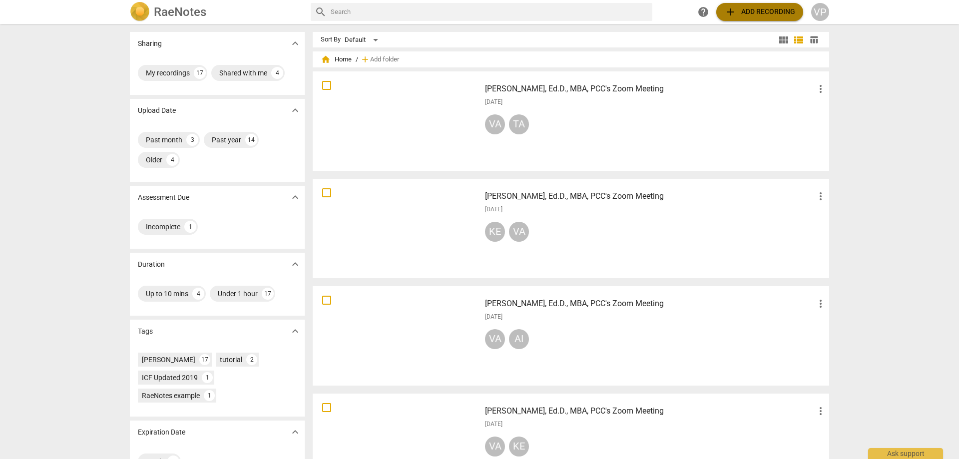
click at [752, 10] on span "add Add recording" at bounding box center [759, 12] width 71 height 12
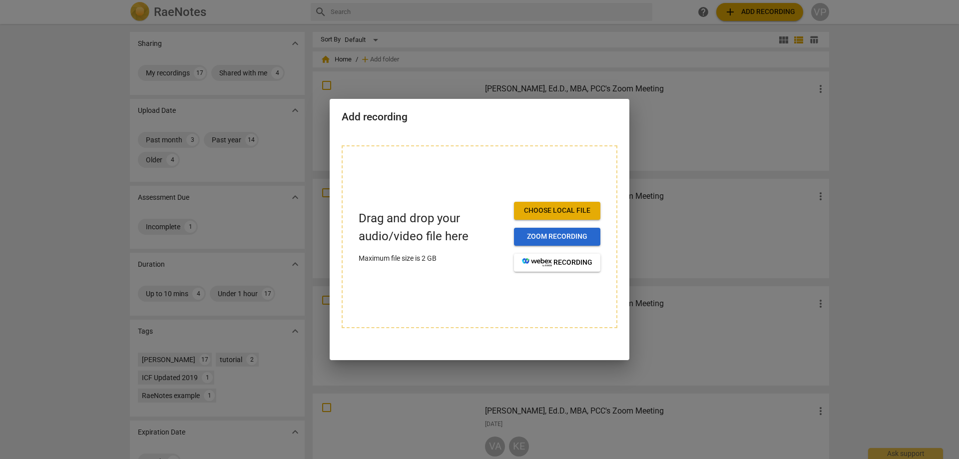
click at [525, 234] on span "Zoom recording" at bounding box center [557, 237] width 70 height 10
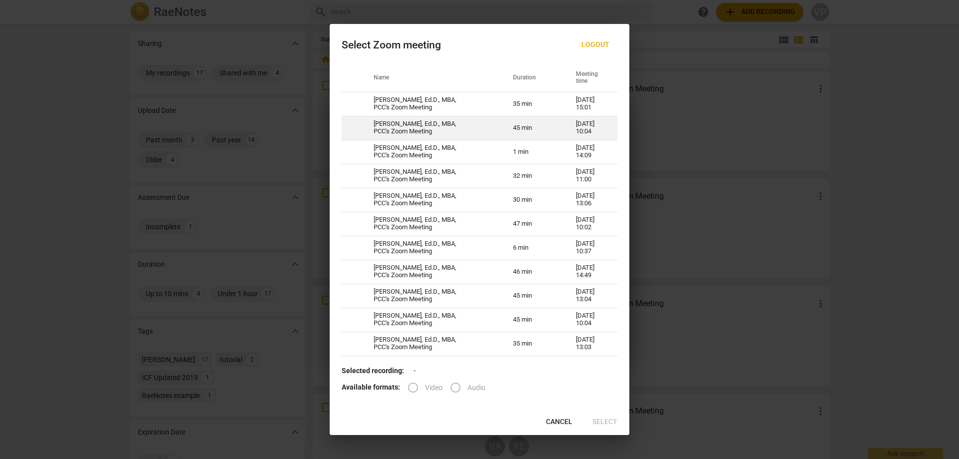
click at [503, 128] on td "45 min" at bounding box center [532, 128] width 63 height 24
radio input "true"
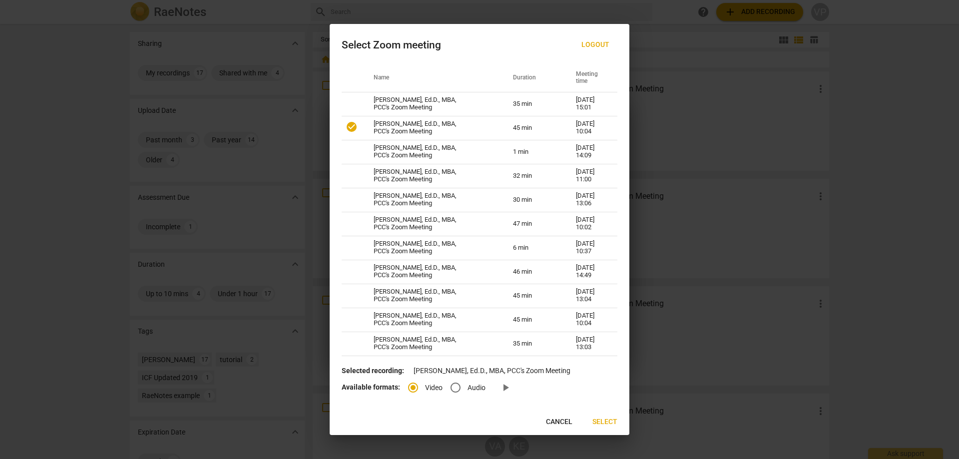
click at [457, 386] on input "Audio" at bounding box center [456, 388] width 24 height 24
radio input "true"
click at [612, 424] on span "Select" at bounding box center [605, 422] width 25 height 10
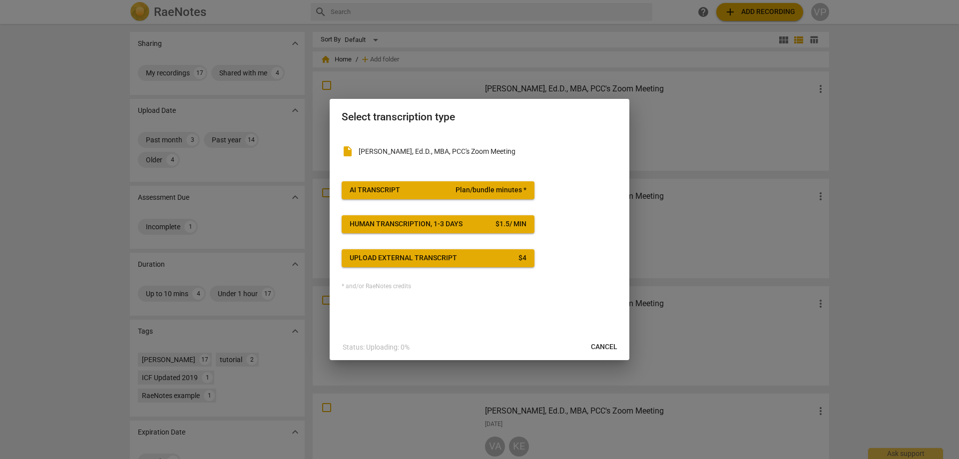
click at [362, 183] on button "AI Transcript Plan/bundle minutes *" at bounding box center [438, 190] width 193 height 18
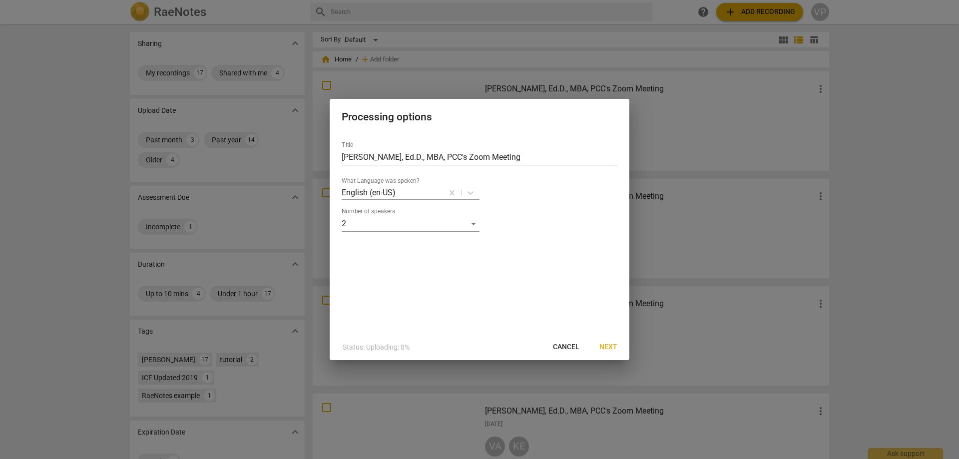
click at [611, 345] on span "Next" at bounding box center [609, 347] width 18 height 10
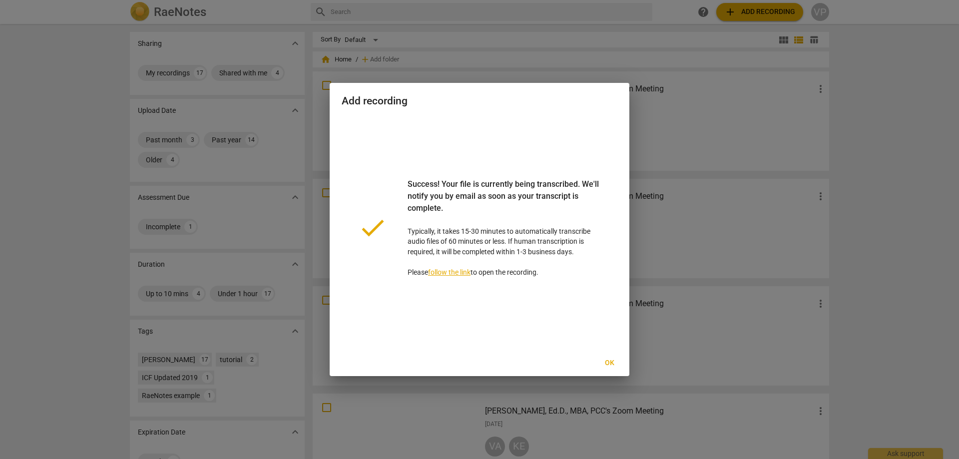
click at [610, 363] on span "Ok" at bounding box center [610, 363] width 16 height 10
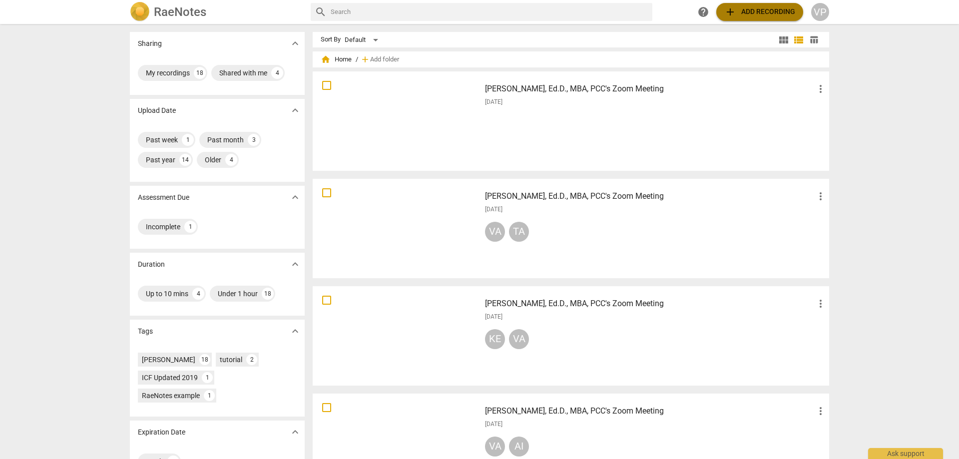
click at [752, 12] on span "add Add recording" at bounding box center [759, 12] width 71 height 12
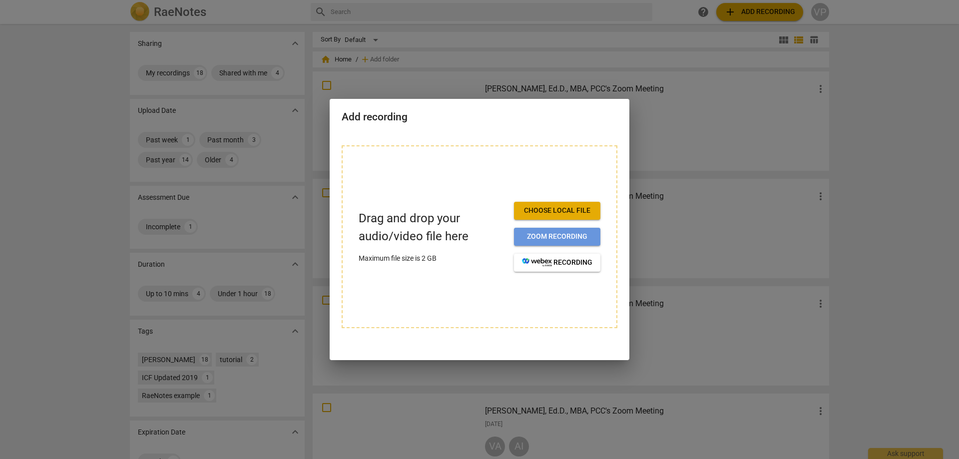
click at [541, 236] on span "Zoom recording" at bounding box center [557, 237] width 70 height 10
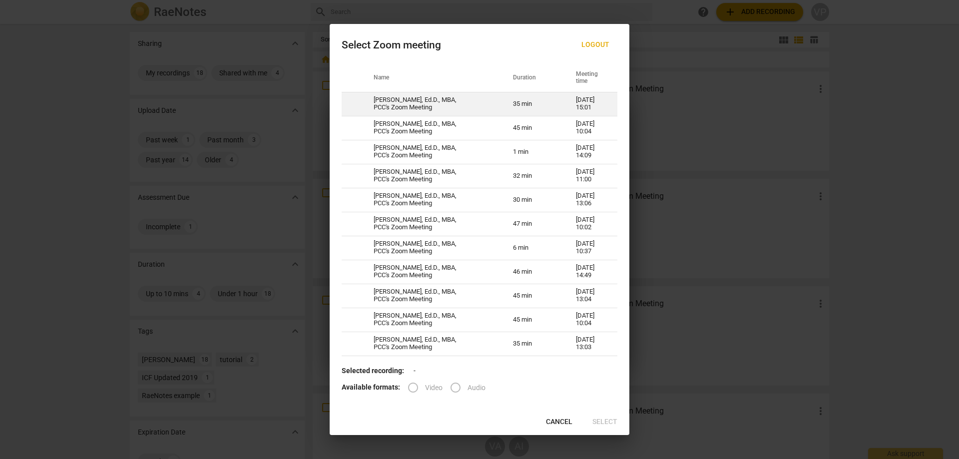
click at [387, 99] on td "[PERSON_NAME], Ed.D., MBA, PCC's Zoom Meeting" at bounding box center [431, 104] width 139 height 24
radio input "true"
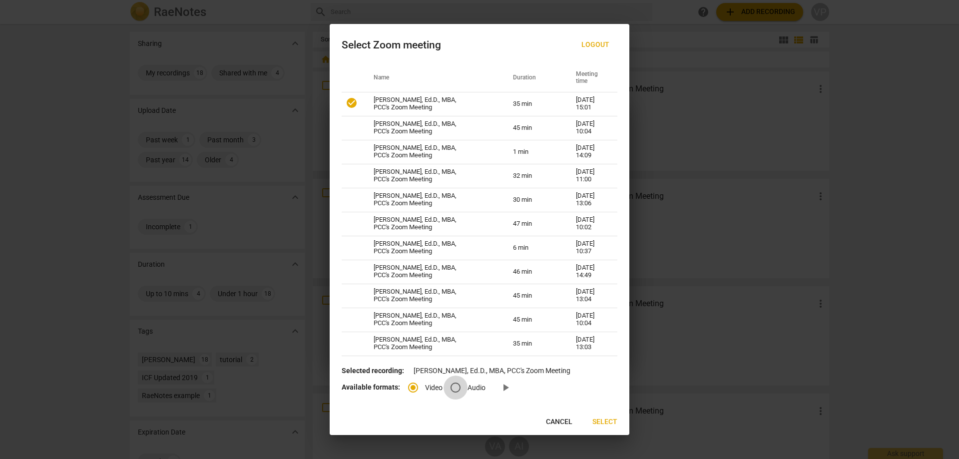
click at [453, 387] on input "Audio" at bounding box center [456, 388] width 24 height 24
radio input "true"
click at [598, 417] on span "Select" at bounding box center [605, 422] width 25 height 10
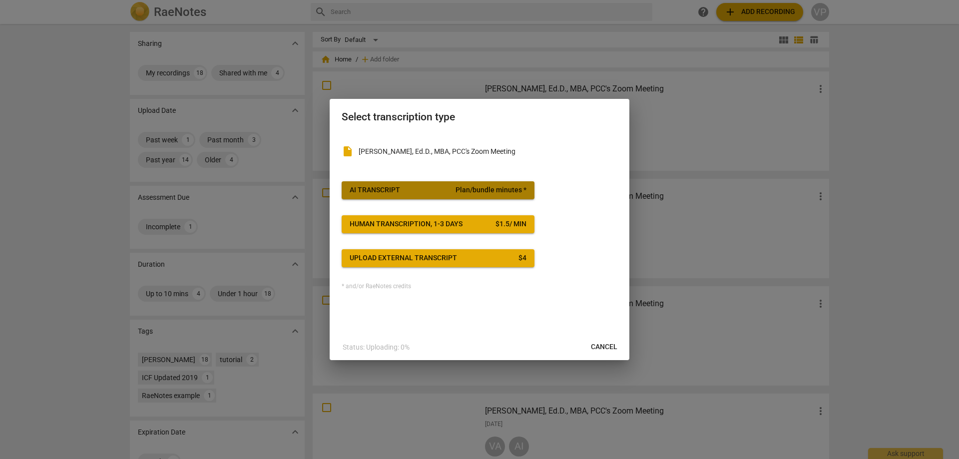
click at [367, 189] on div "AI Transcript" at bounding box center [375, 190] width 50 height 10
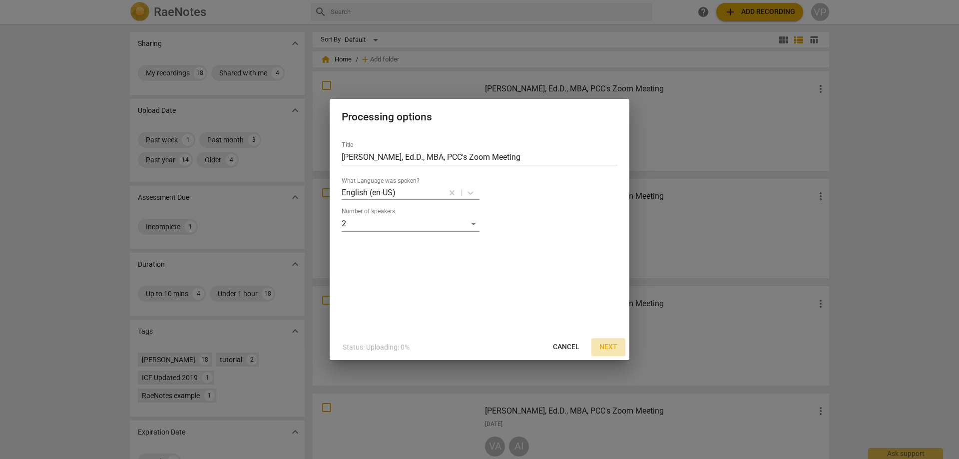
click at [614, 346] on span "Next" at bounding box center [609, 347] width 18 height 10
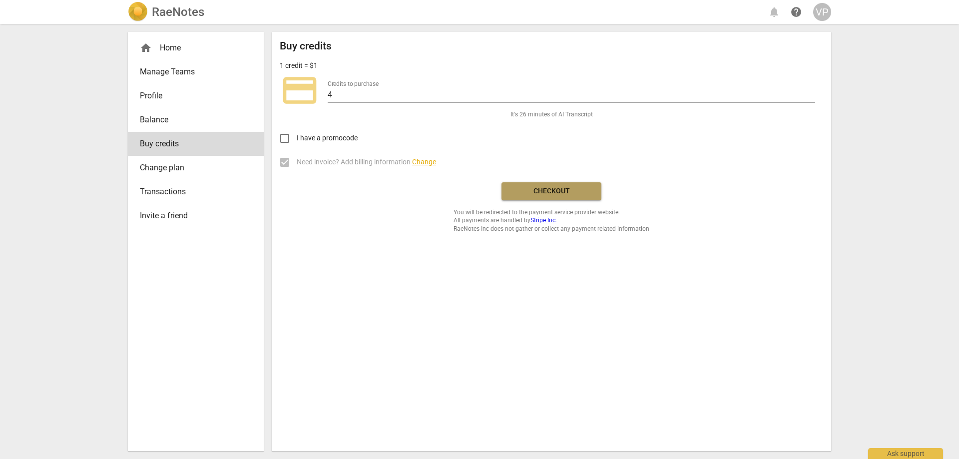
click at [553, 194] on span "Checkout" at bounding box center [552, 191] width 84 height 10
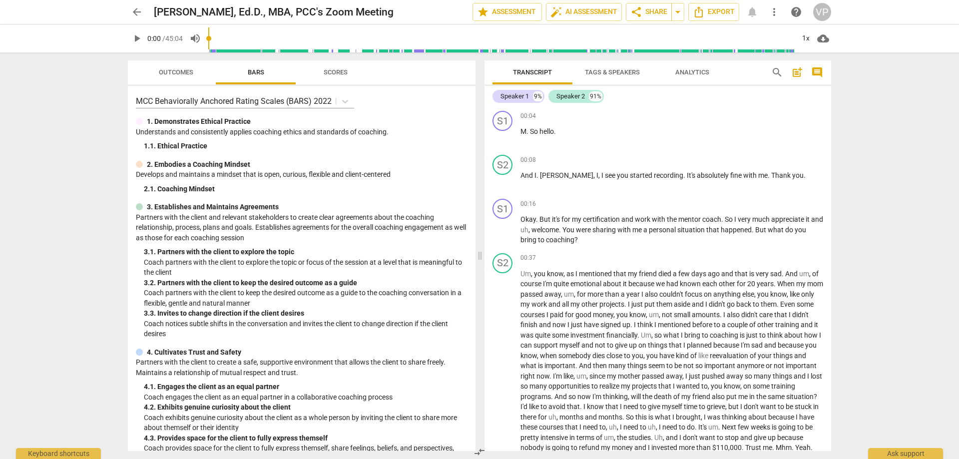
click at [333, 71] on span "Scores" at bounding box center [336, 71] width 24 height 7
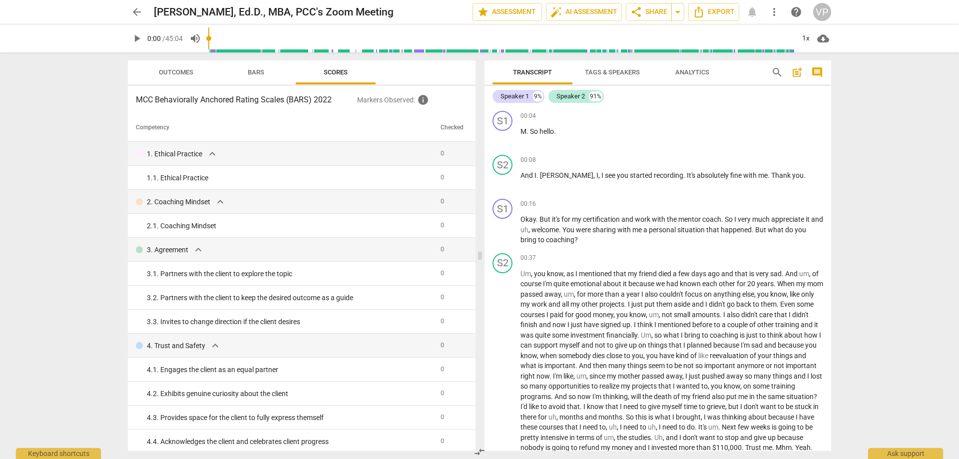
click at [261, 72] on span "Bars" at bounding box center [256, 71] width 16 height 7
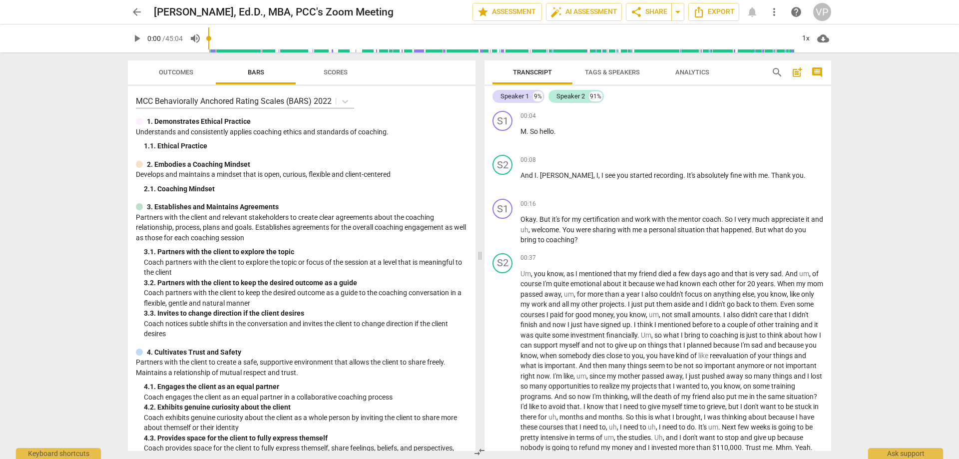
click at [183, 72] on span "Outcomes" at bounding box center [176, 71] width 34 height 7
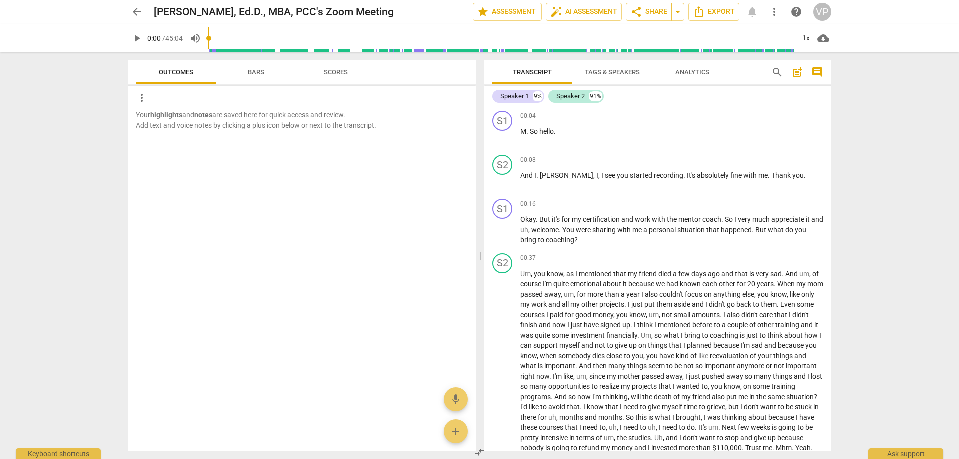
click at [254, 74] on span "Bars" at bounding box center [256, 71] width 16 height 7
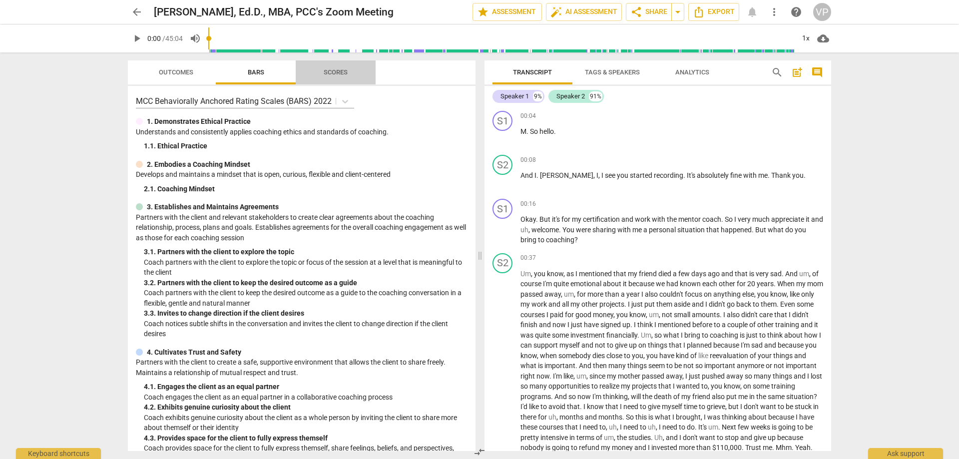
click at [329, 69] on span "Scores" at bounding box center [336, 71] width 24 height 7
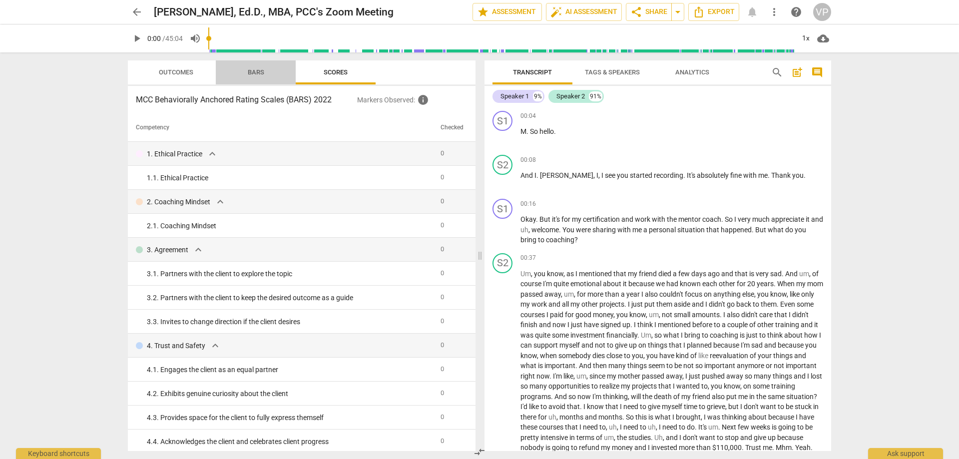
click at [255, 70] on span "Bars" at bounding box center [256, 71] width 16 height 7
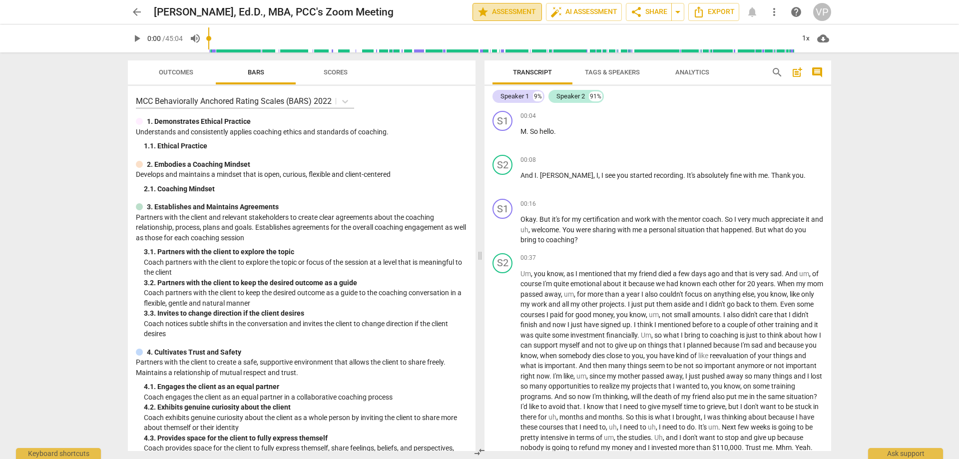
click at [517, 10] on span "star Assessment" at bounding box center [507, 12] width 60 height 12
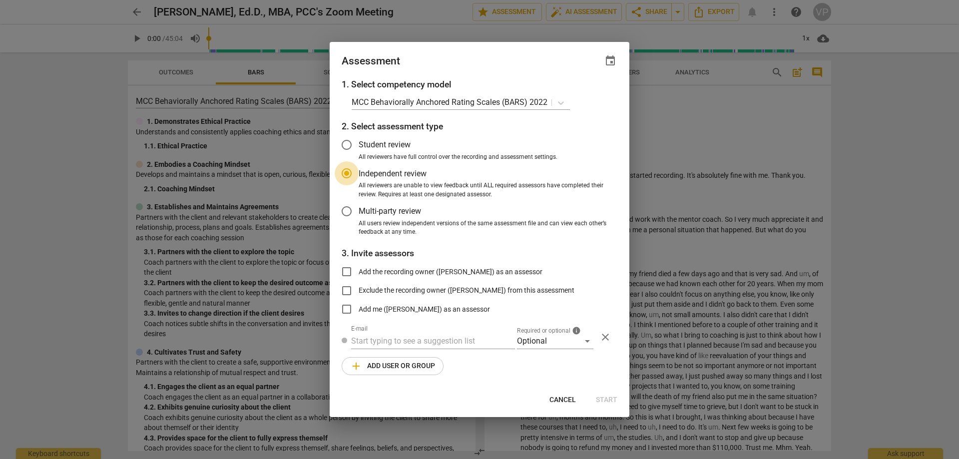
click at [345, 174] on input "Independent review" at bounding box center [347, 173] width 24 height 24
click at [608, 340] on span "close" at bounding box center [606, 337] width 12 height 12
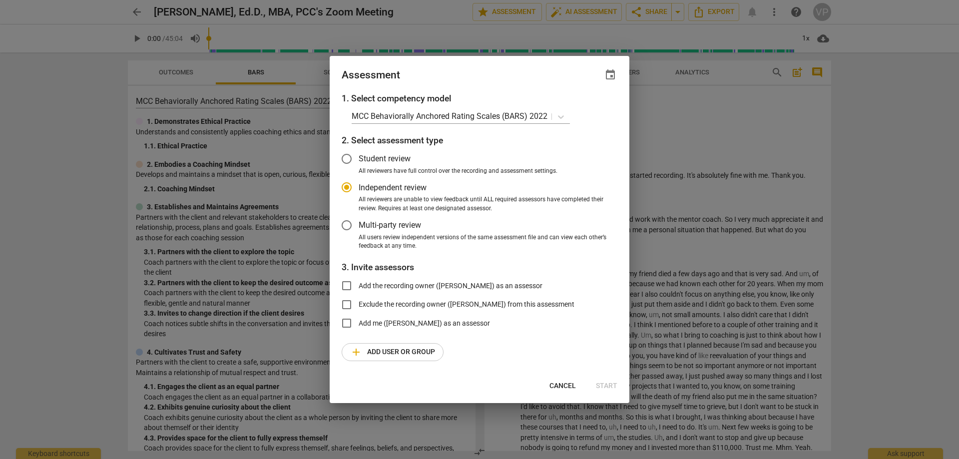
click at [560, 387] on span "Cancel" at bounding box center [563, 386] width 26 height 10
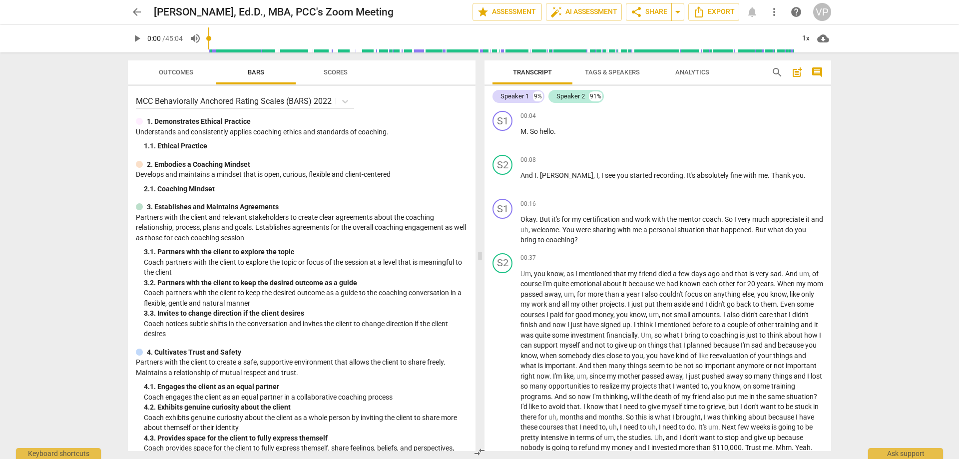
radio input "false"
click at [562, 10] on span "auto_fix_high AI Assessment" at bounding box center [584, 12] width 67 height 12
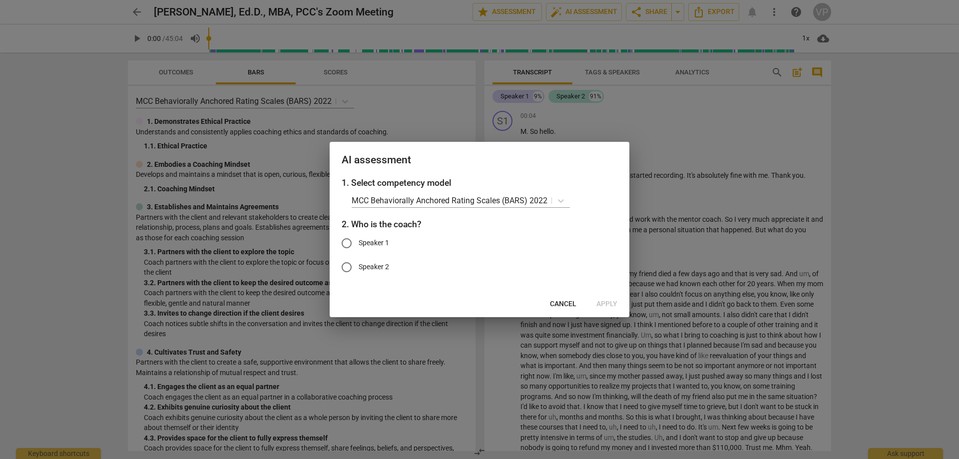
click at [347, 244] on input "Speaker 1" at bounding box center [347, 243] width 24 height 24
radio input "true"
click at [610, 301] on span "Apply" at bounding box center [607, 304] width 21 height 10
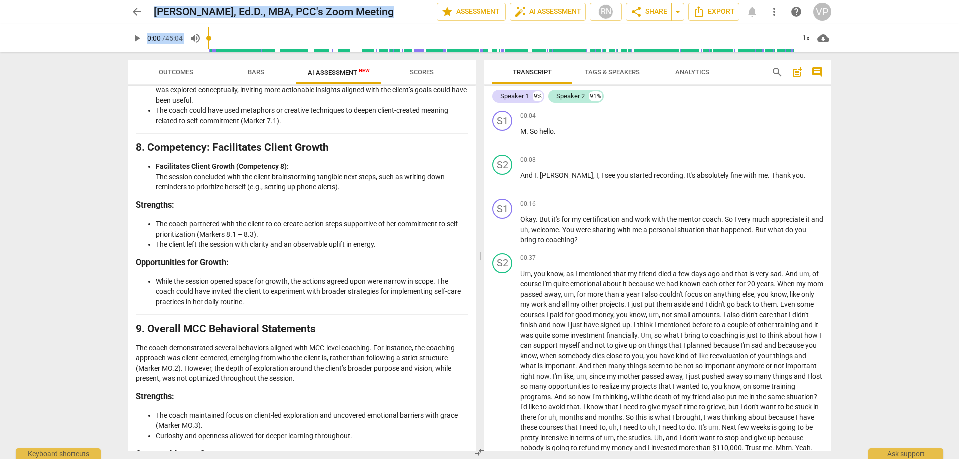
scroll to position [1664, 0]
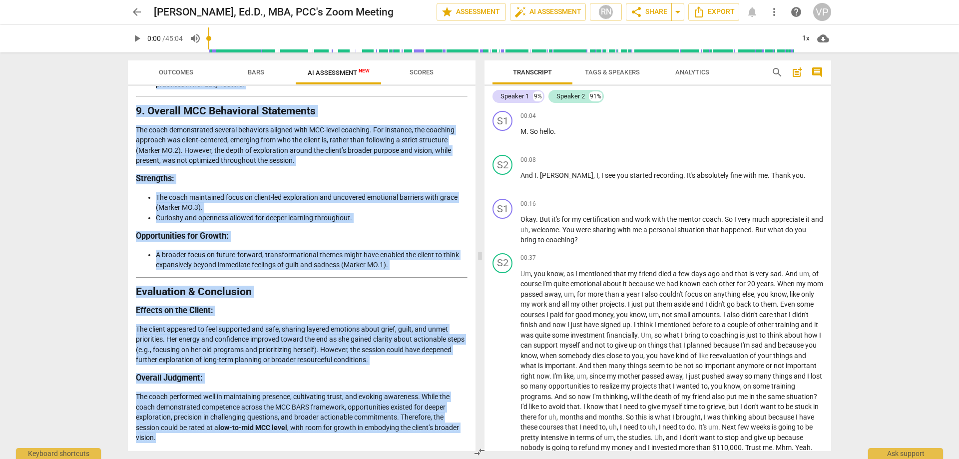
drag, startPoint x: 140, startPoint y: 118, endPoint x: 228, endPoint y: 448, distance: 341.2
click at [228, 448] on div "Disclaimer: AI can make mistakes. Consult a qualified mentor coach before actin…" at bounding box center [302, 268] width 348 height 365
copy div "Analysis of the Coach's Approach Using MCC Behaviorally Anchored Rating Scales …"
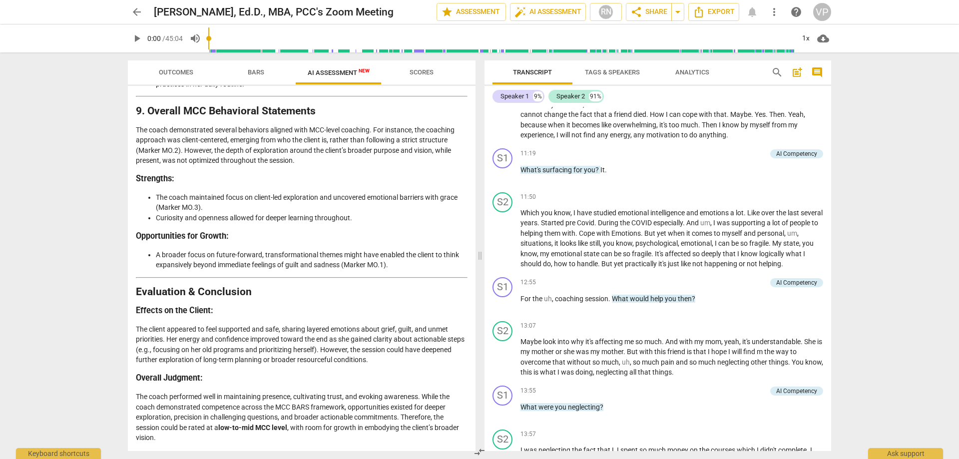
scroll to position [0, 0]
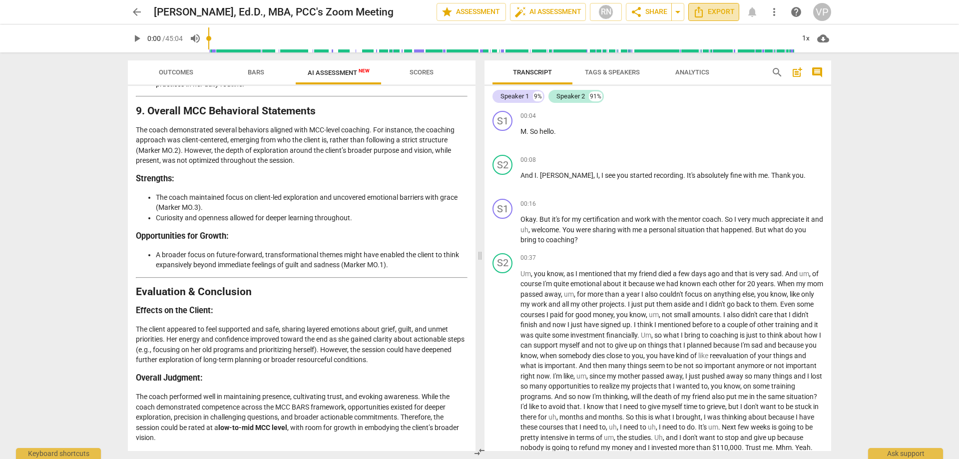
click at [722, 10] on span "Export" at bounding box center [714, 12] width 42 height 12
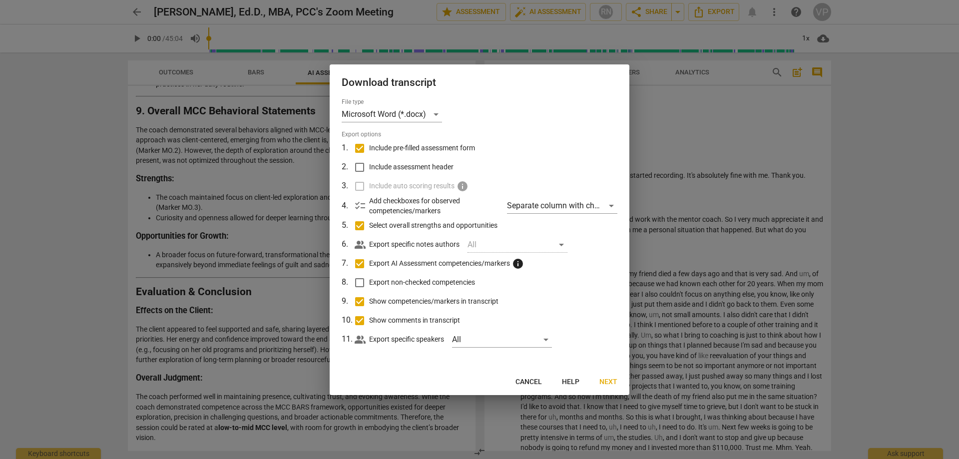
click at [357, 168] on input "Include assessment header" at bounding box center [359, 167] width 19 height 19
checkbox input "true"
click at [356, 285] on input "Export non-checked competencies" at bounding box center [359, 282] width 19 height 19
checkbox input "true"
click at [611, 379] on span "Next" at bounding box center [609, 382] width 18 height 10
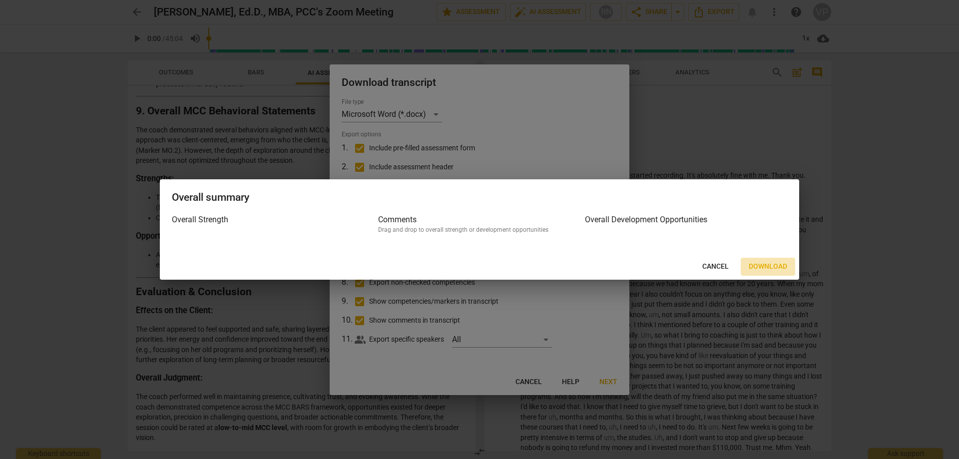
click at [767, 267] on span "Download" at bounding box center [768, 267] width 38 height 10
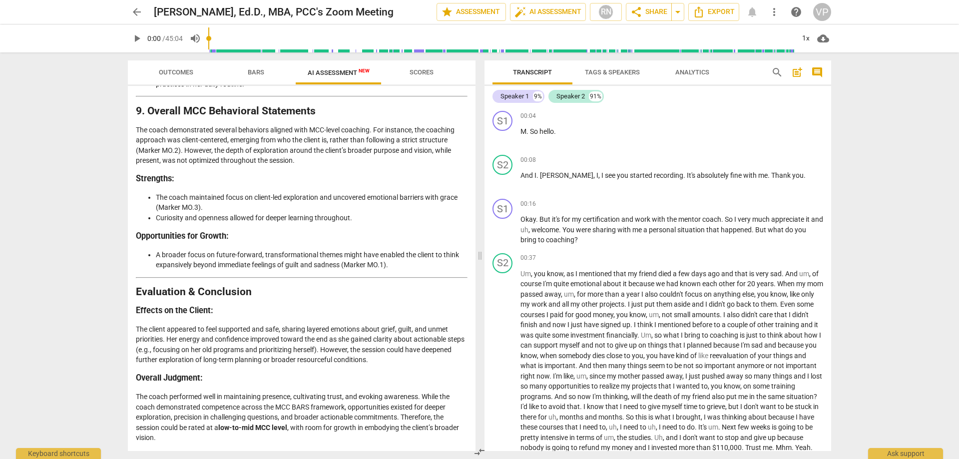
drag, startPoint x: 832, startPoint y: 123, endPoint x: 831, endPoint y: 157, distance: 33.5
click at [831, 157] on div "Transcript Tags & Speakers Analytics search post_add comment Speaker 1 9% Speak…" at bounding box center [660, 255] width 359 height 407
click at [721, 8] on span "Export" at bounding box center [714, 12] width 42 height 12
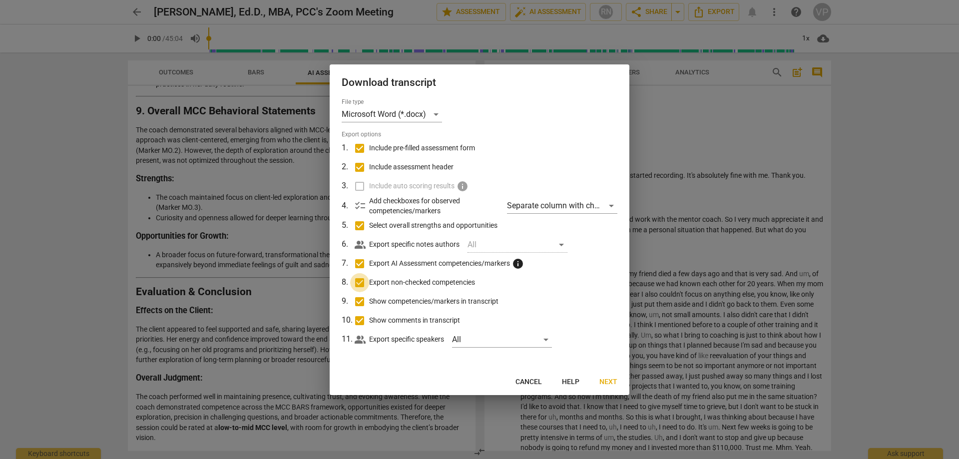
click at [362, 284] on input "Export non-checked competencies" at bounding box center [359, 282] width 19 height 19
checkbox input "false"
click at [611, 380] on span "Next" at bounding box center [609, 382] width 18 height 10
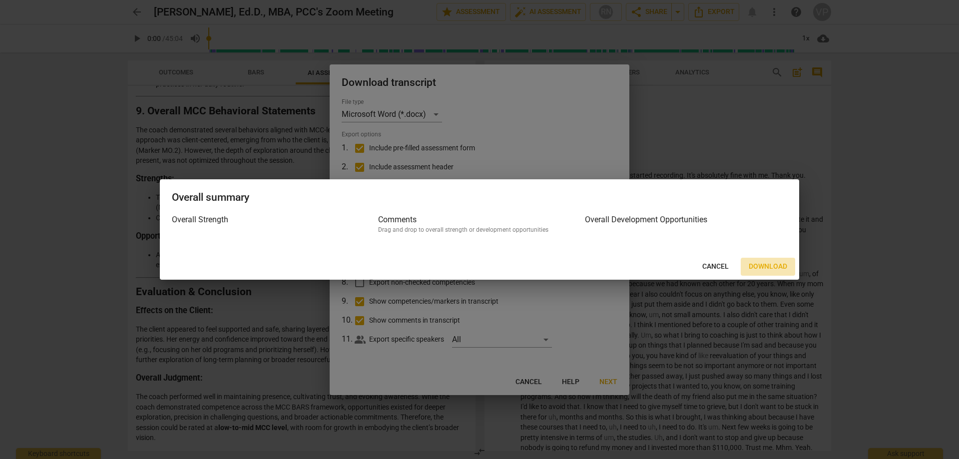
click at [762, 264] on span "Download" at bounding box center [768, 267] width 38 height 10
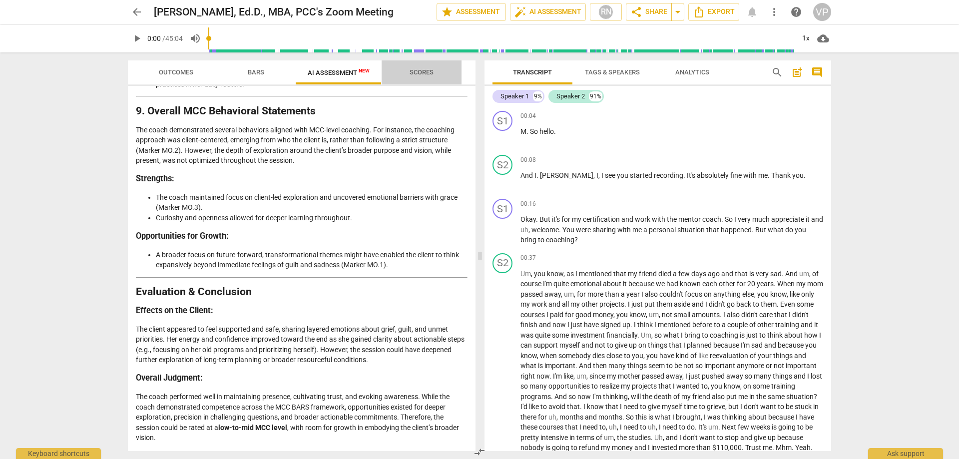
click at [420, 74] on span "Scores" at bounding box center [422, 71] width 24 height 7
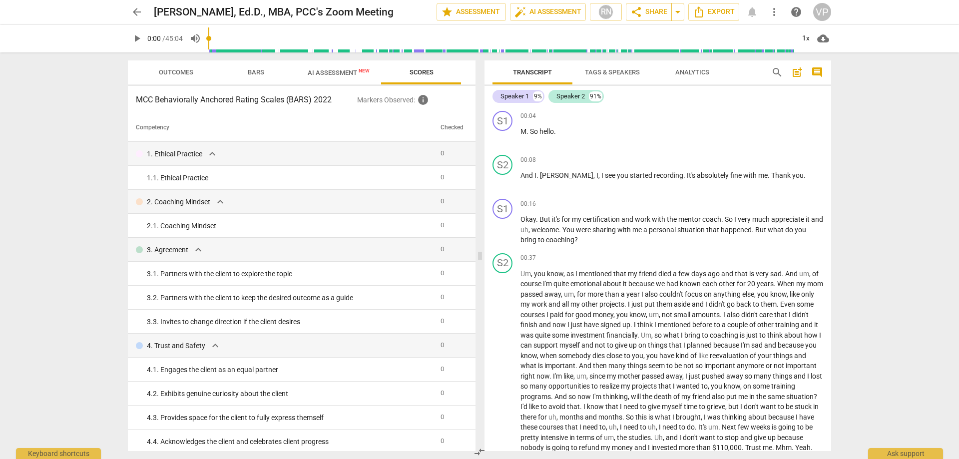
click at [187, 70] on span "Outcomes" at bounding box center [176, 71] width 34 height 7
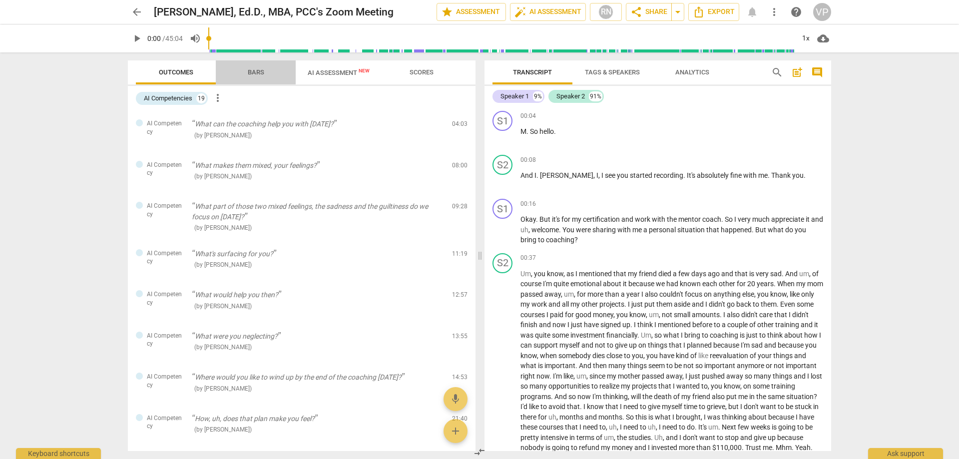
click at [252, 68] on span "Bars" at bounding box center [256, 72] width 40 height 13
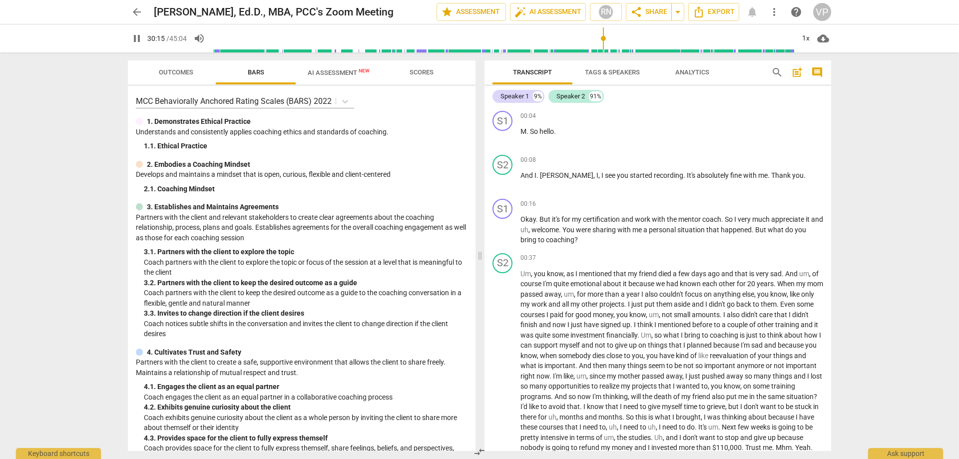
type input "1816"
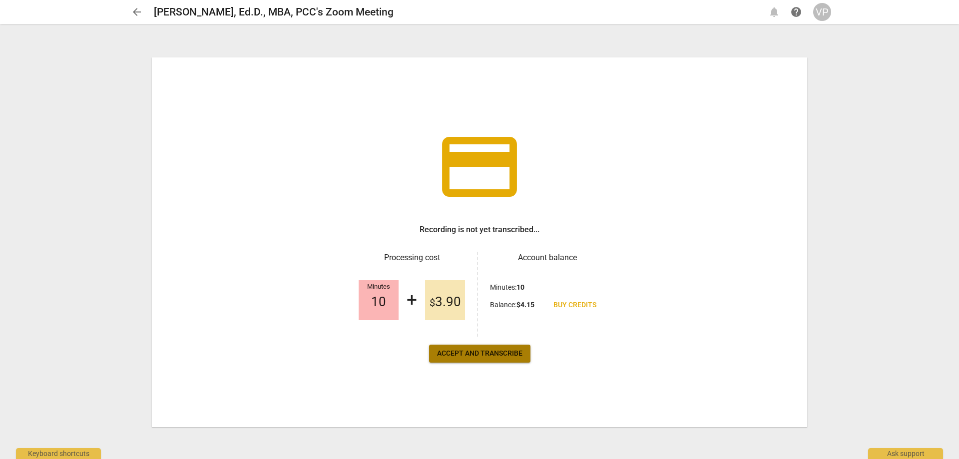
click at [460, 351] on span "Accept and transcribe" at bounding box center [479, 354] width 85 height 10
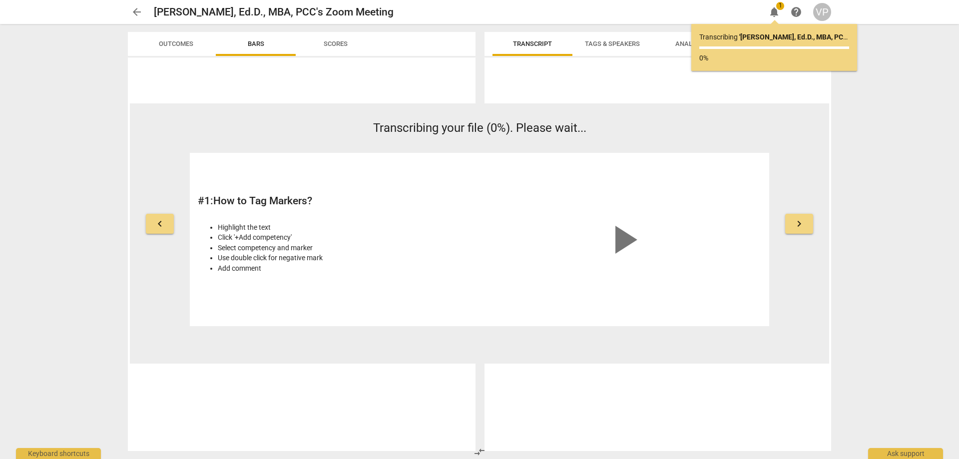
click at [258, 53] on button "Bars" at bounding box center [256, 44] width 80 height 24
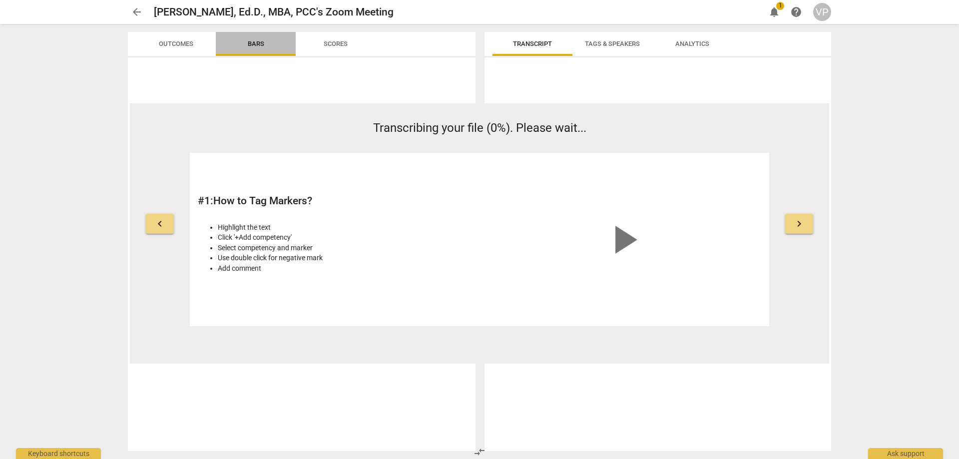
click at [258, 53] on button "Bars" at bounding box center [256, 44] width 80 height 24
click at [531, 45] on span "Transcript" at bounding box center [532, 43] width 39 height 7
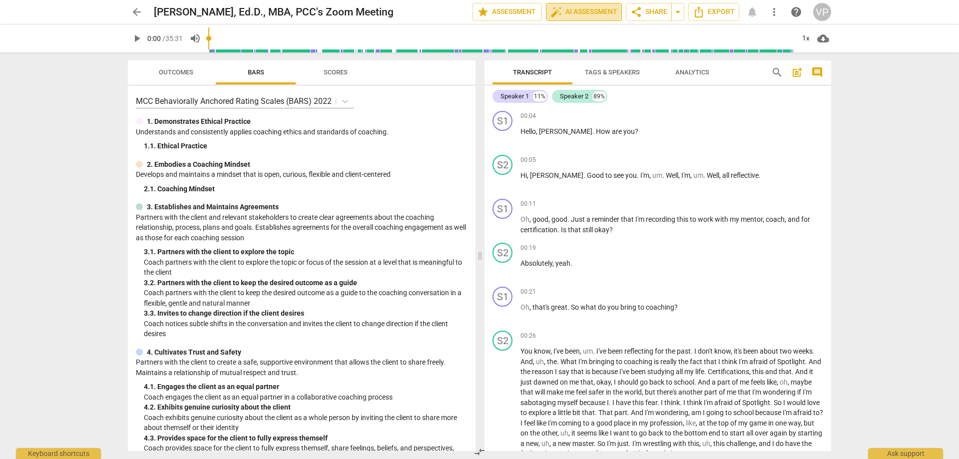
click at [587, 11] on span "auto_fix_high AI Assessment" at bounding box center [584, 12] width 67 height 12
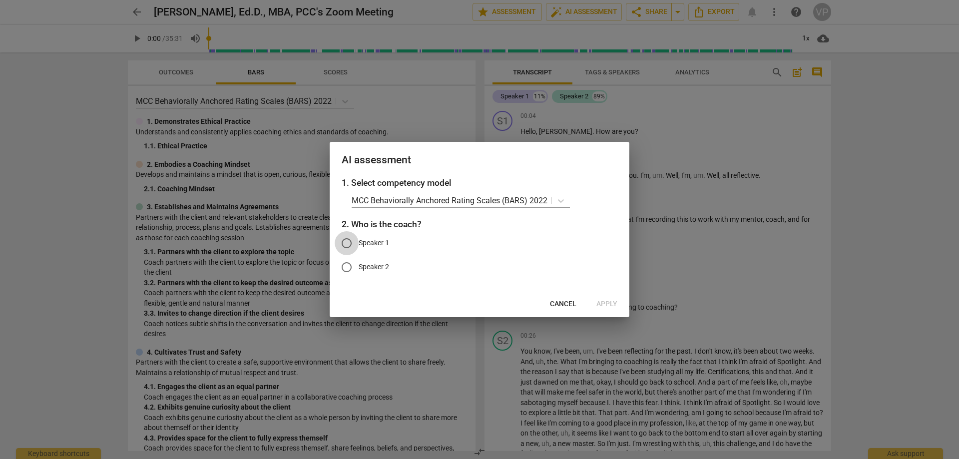
click at [344, 244] on input "Speaker 1" at bounding box center [347, 243] width 24 height 24
radio input "true"
click at [608, 299] on span "Apply" at bounding box center [607, 304] width 21 height 10
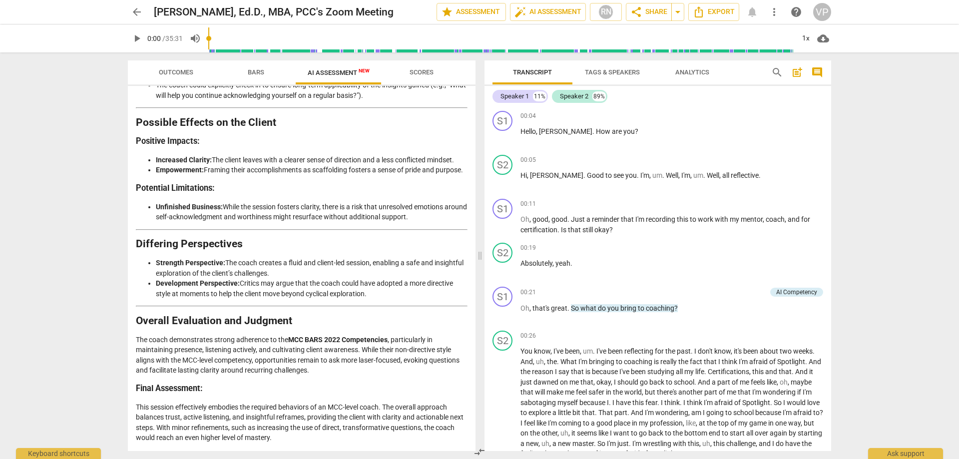
scroll to position [1814, 0]
drag, startPoint x: 831, startPoint y: 116, endPoint x: 825, endPoint y: 110, distance: 8.8
click at [834, 83] on div "Transcript Tags & Speakers Analytics search post_add comment Speaker 1 11% Spea…" at bounding box center [660, 255] width 359 height 407
click at [160, 117] on h2 "Possible Effects on the Client" at bounding box center [302, 122] width 332 height 10
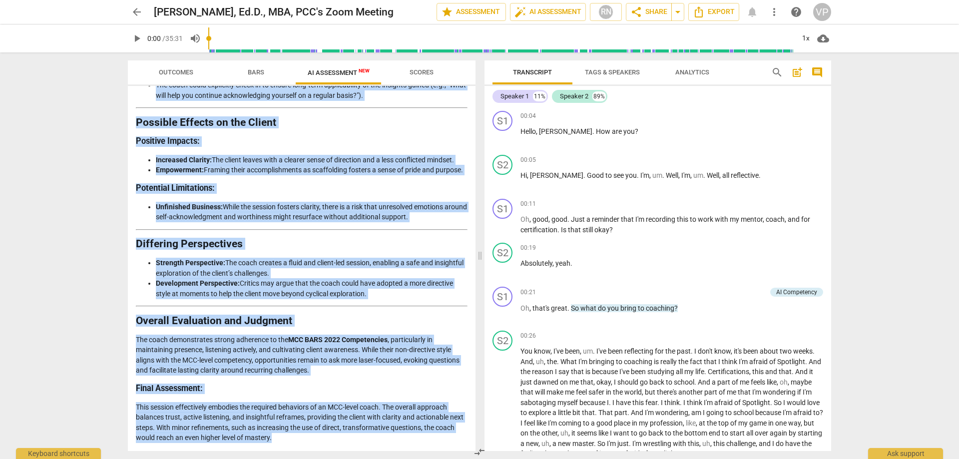
drag, startPoint x: 136, startPoint y: 117, endPoint x: 397, endPoint y: 457, distance: 427.9
click at [398, 456] on div "Outcomes Bars AI Assessment New Scores Disclaimer: AI can make mistakes. Consul…" at bounding box center [300, 255] width 360 height 407
copy div "Analysis of the Coach’s Approach Introduction This analysis aims to provide a d…"
click at [884, 149] on div "arrow_back Valerie Pelan, Ed.D., MBA, PCC's Zoom Meeting edit star Assessment a…" at bounding box center [479, 229] width 959 height 459
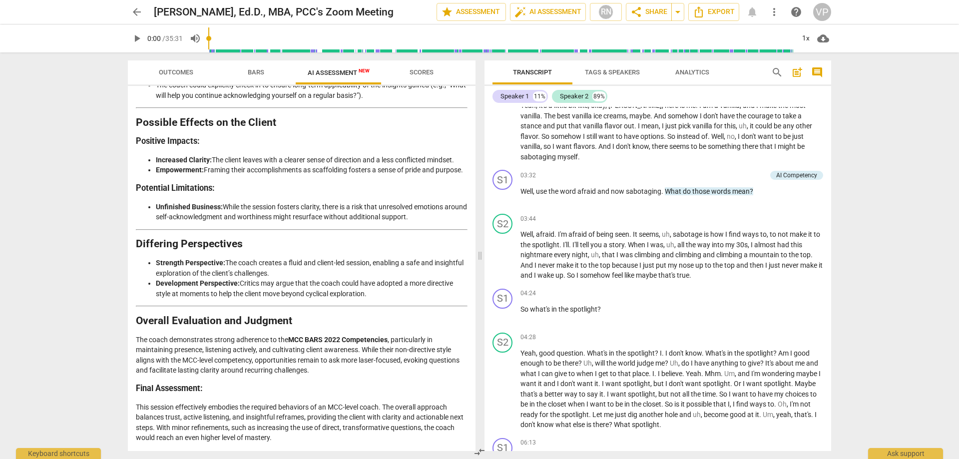
scroll to position [0, 0]
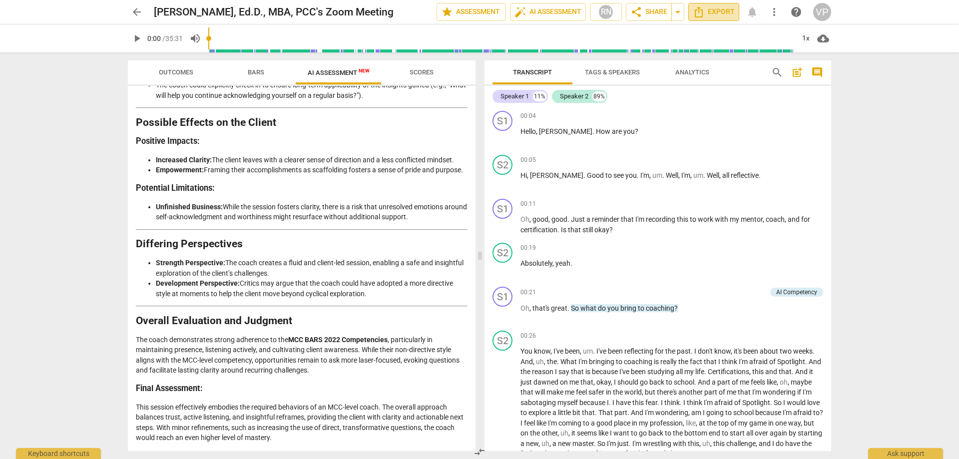
click at [721, 10] on span "Export" at bounding box center [714, 12] width 42 height 12
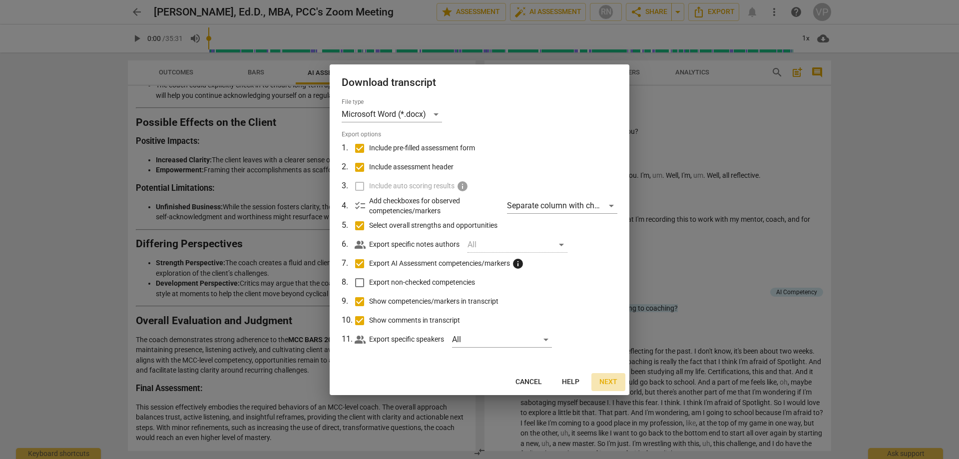
click at [606, 381] on span "Next" at bounding box center [609, 382] width 18 height 10
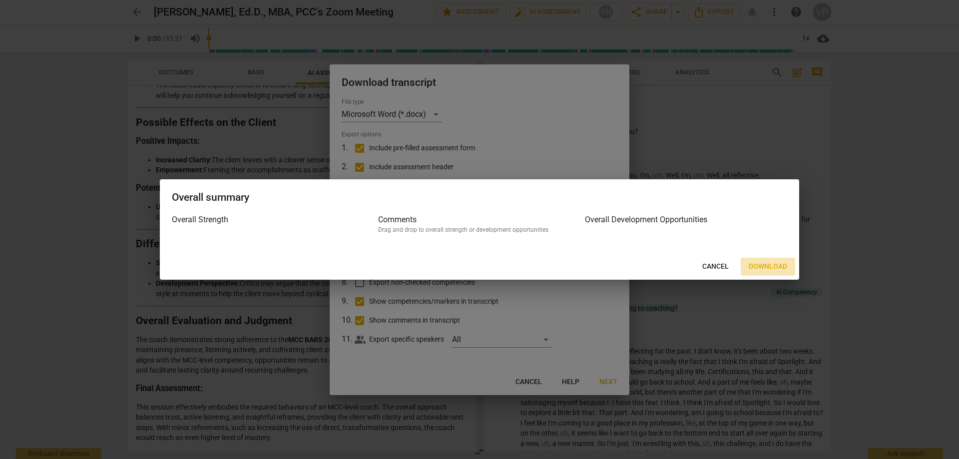
click at [761, 267] on span "Download" at bounding box center [768, 267] width 38 height 10
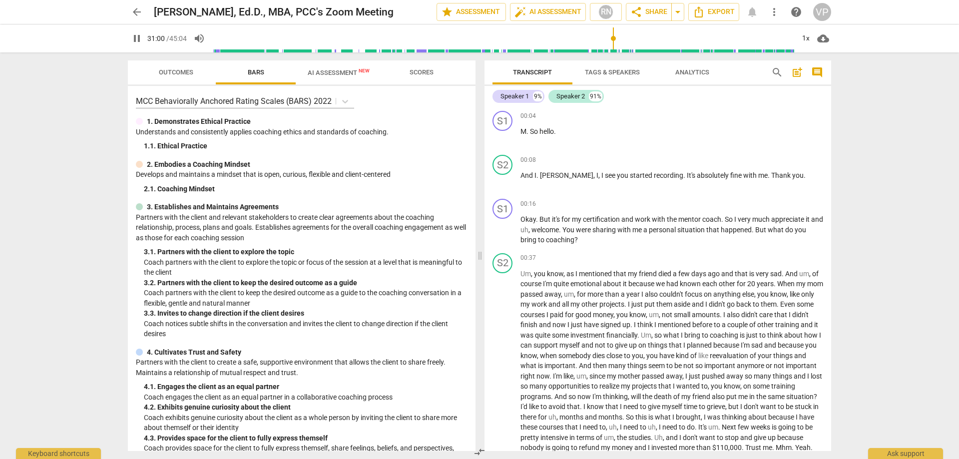
scroll to position [2901, 0]
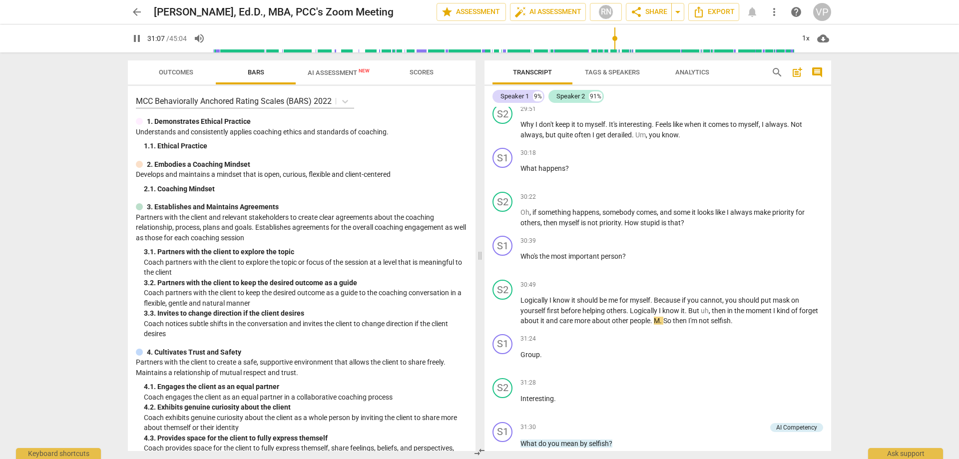
drag, startPoint x: 832, startPoint y: 307, endPoint x: 824, endPoint y: 110, distance: 197.0
click at [824, 110] on div "Transcript Tags & Speakers Analytics search post_add comment Speaker 1 9% Speak…" at bounding box center [660, 255] width 359 height 407
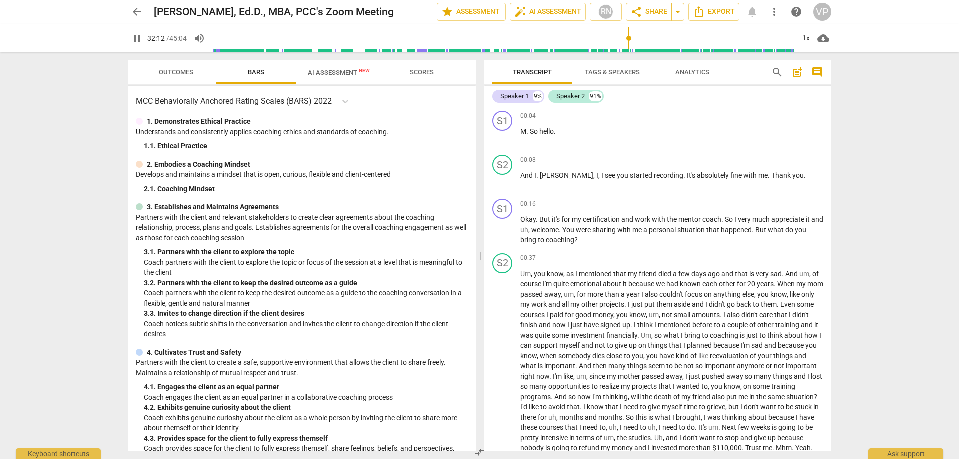
scroll to position [3219, 0]
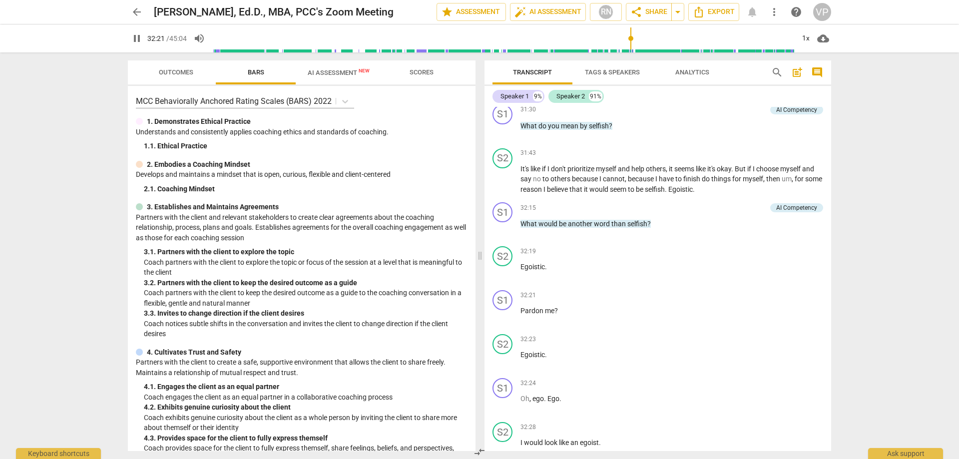
type input "1942"
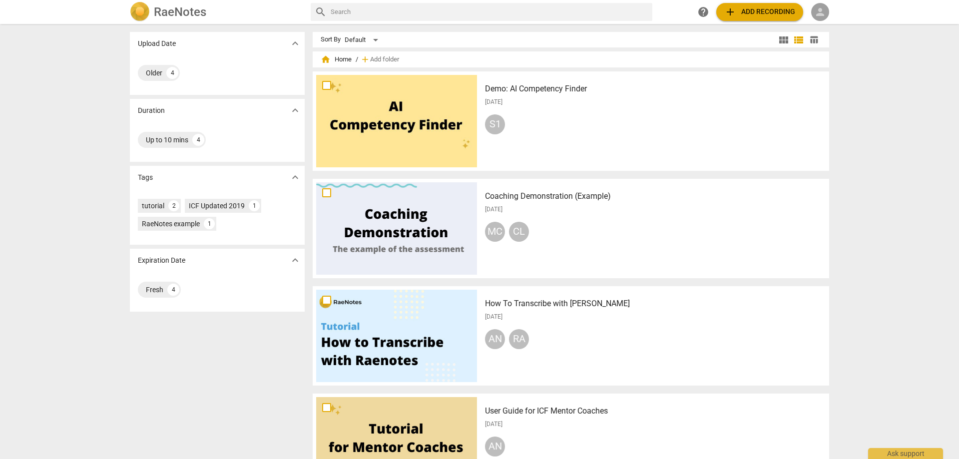
click at [822, 10] on span "person" at bounding box center [820, 12] width 12 height 12
click at [825, 26] on li "Login" at bounding box center [829, 24] width 36 height 24
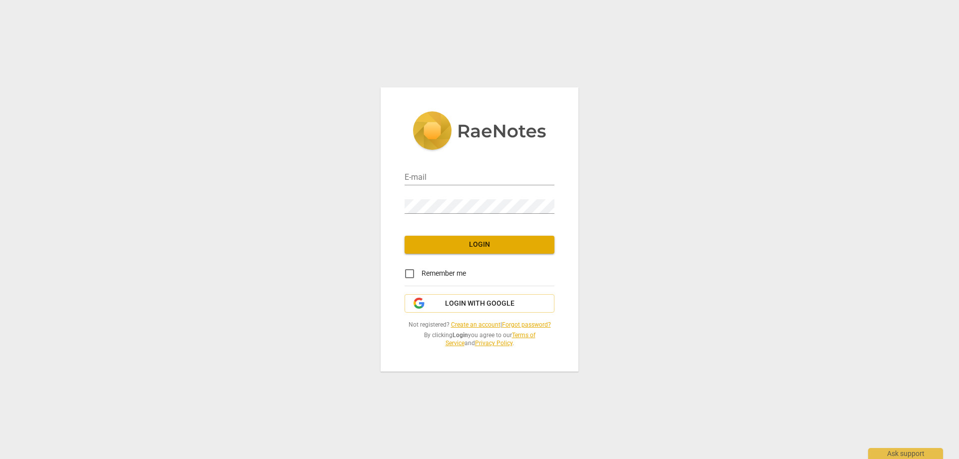
click at [428, 167] on div "E-mail" at bounding box center [480, 174] width 150 height 22
click at [414, 177] on input "email" at bounding box center [480, 178] width 150 height 14
type input "[EMAIL_ADDRESS][DOMAIN_NAME]"
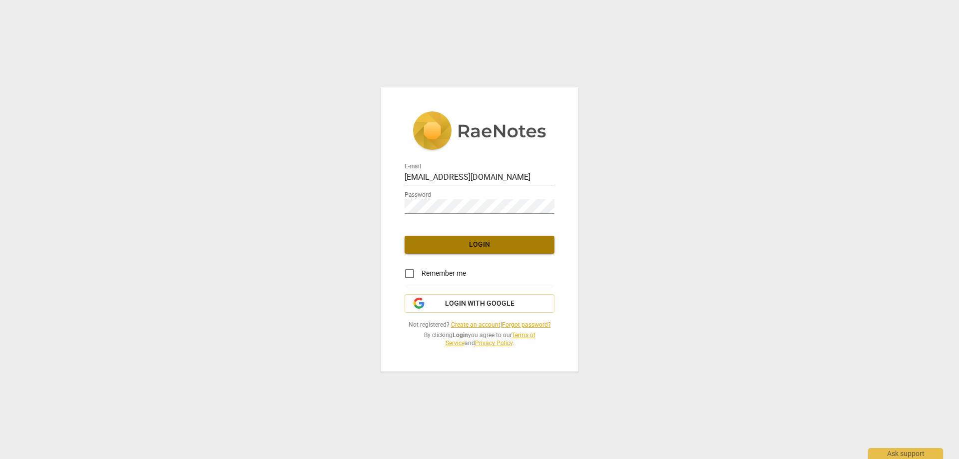
click at [475, 240] on span "Login" at bounding box center [480, 245] width 134 height 10
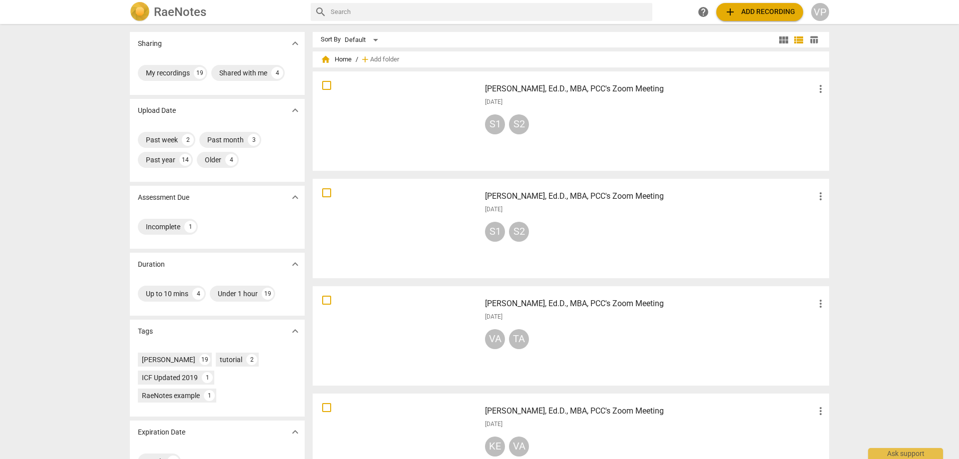
click at [394, 319] on div at bounding box center [396, 336] width 161 height 92
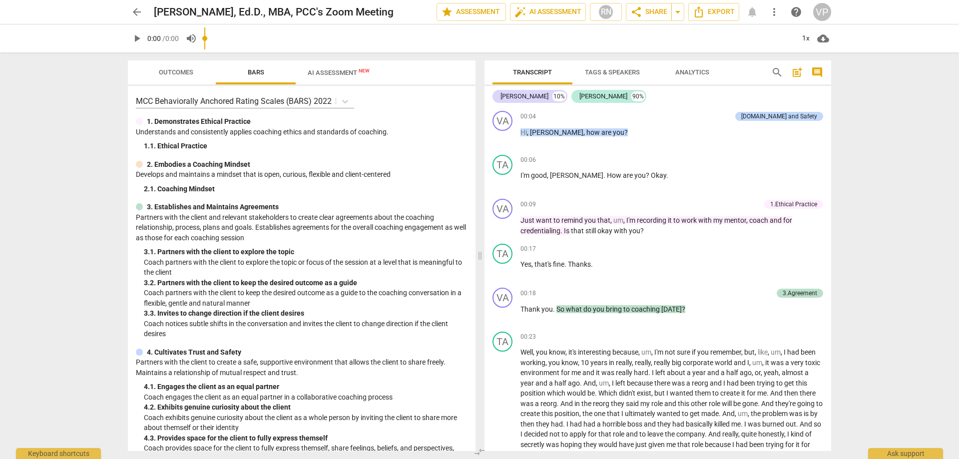
click at [440, 114] on div "MCC Behaviorally Anchored Rating Scales (BARS) 2022 1. Demonstrates Ethical Pra…" at bounding box center [302, 268] width 348 height 365
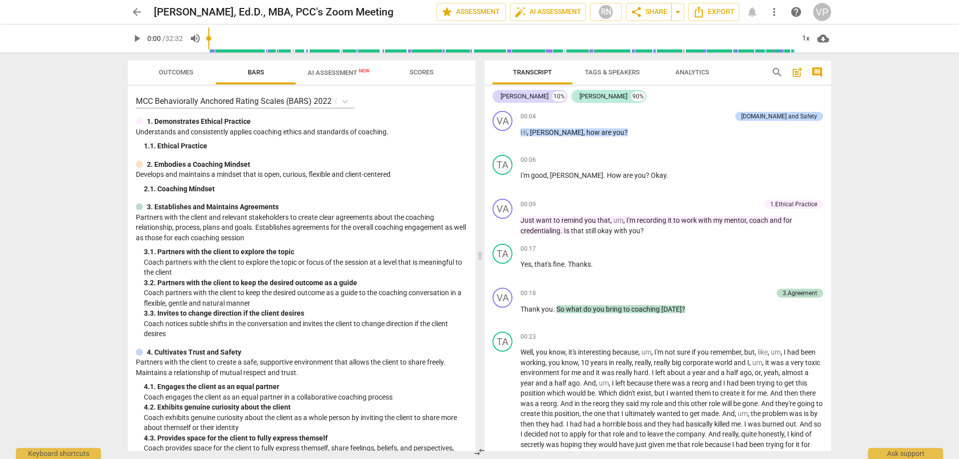
click at [331, 72] on span "AI Assessment New" at bounding box center [339, 72] width 62 height 7
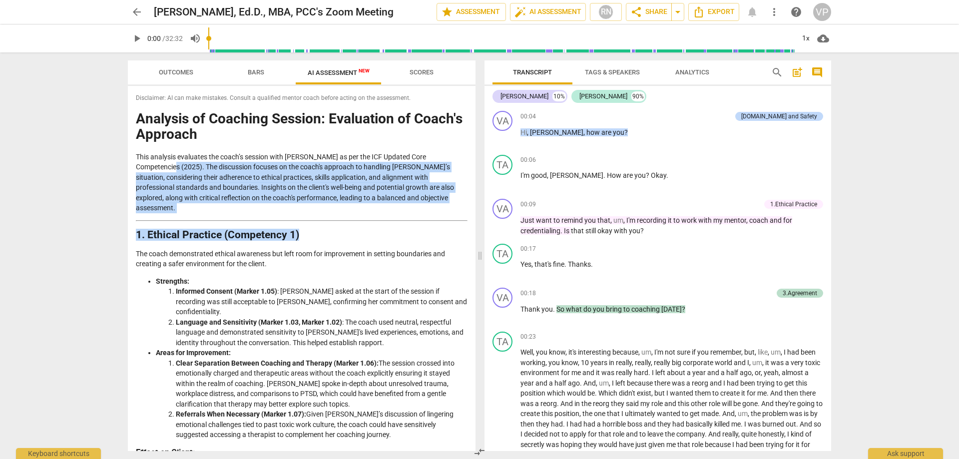
drag, startPoint x: 472, startPoint y: 152, endPoint x: 454, endPoint y: 183, distance: 35.1
click at [474, 244] on div "Disclaimer: AI can make mistakes. Consult a qualified mentor coach before actin…" at bounding box center [302, 268] width 348 height 365
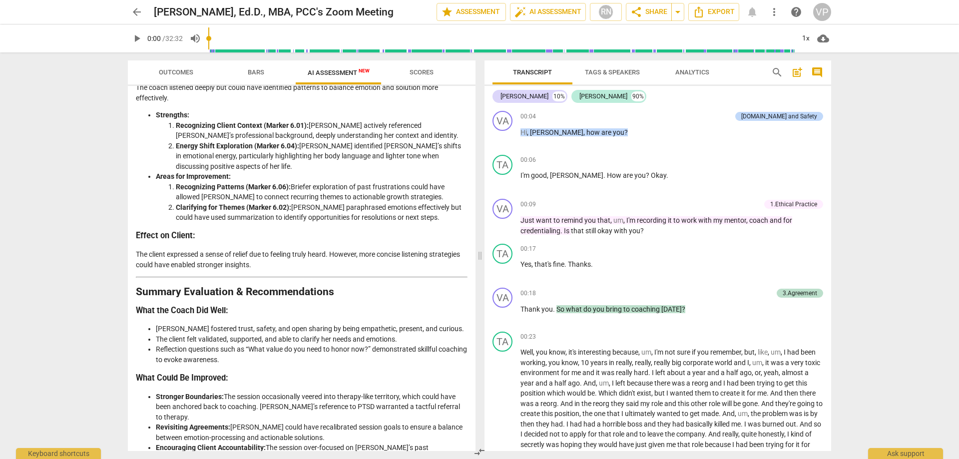
drag, startPoint x: 474, startPoint y: 449, endPoint x: 472, endPoint y: 425, distance: 24.1
click at [472, 425] on div "Outcomes Bars AI Assessment New Scores Disclaimer: AI can make mistakes. Consul…" at bounding box center [479, 255] width 719 height 407
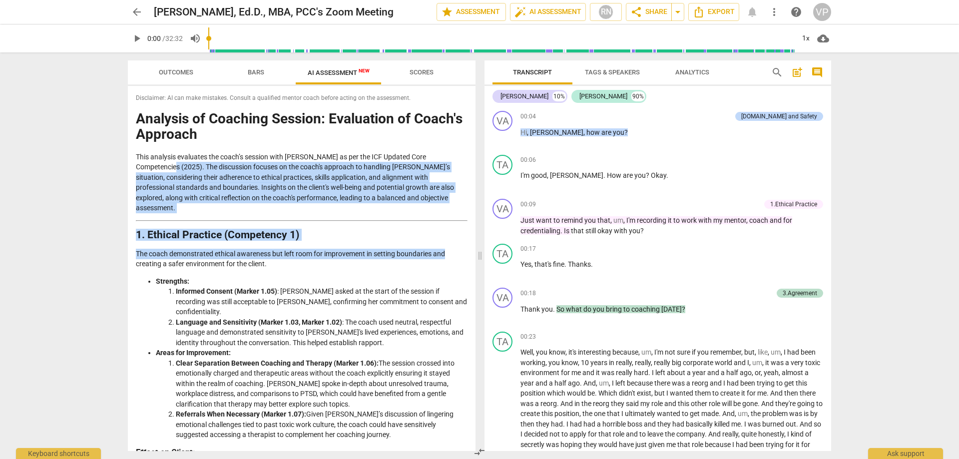
click at [296, 201] on p "This analysis evaluates the coach’s session with [PERSON_NAME] as per the ICF U…" at bounding box center [302, 182] width 332 height 61
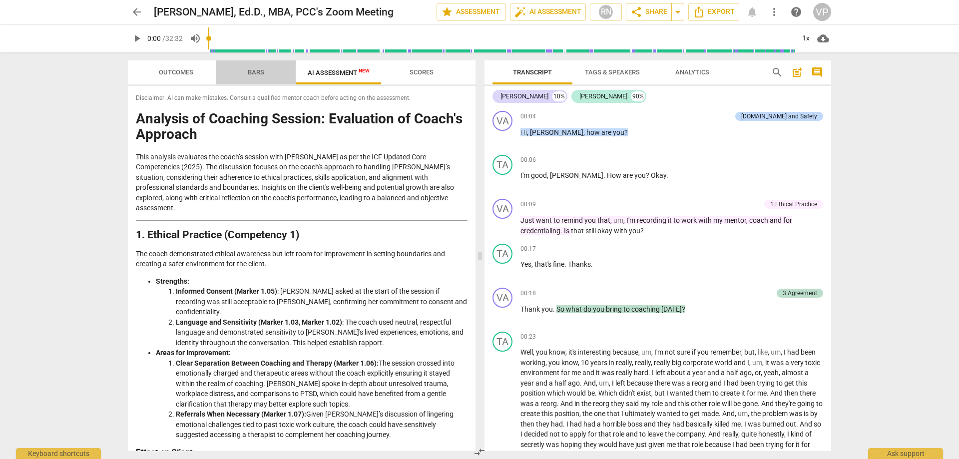
click at [255, 71] on span "Bars" at bounding box center [256, 71] width 16 height 7
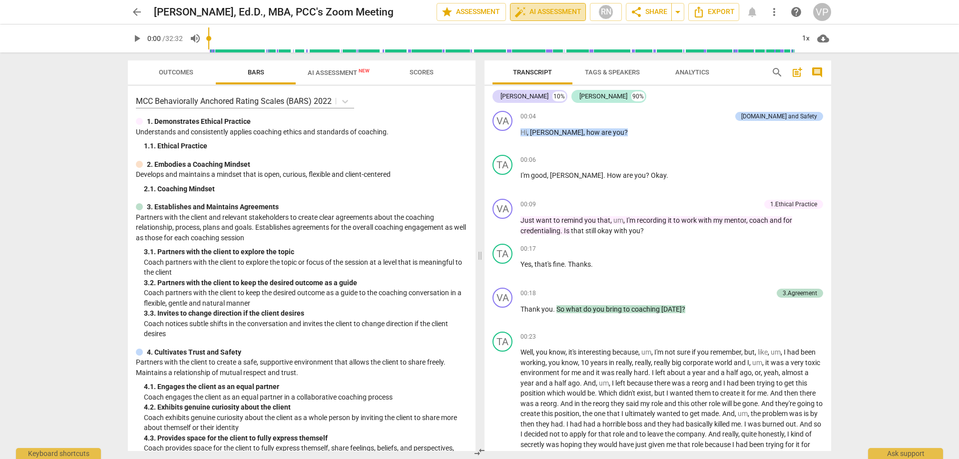
click at [552, 15] on span "auto_fix_high AI Assessment" at bounding box center [548, 12] width 67 height 12
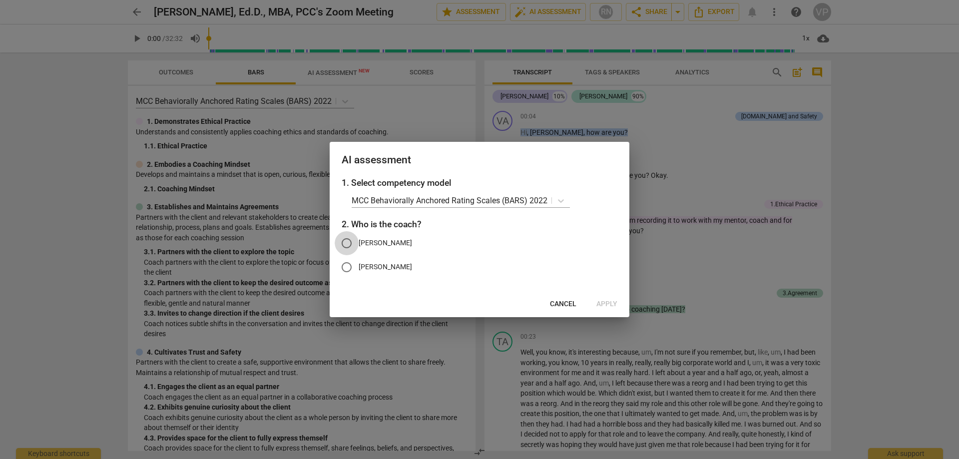
click at [348, 239] on input "[PERSON_NAME]" at bounding box center [347, 243] width 24 height 24
radio input "true"
click at [614, 303] on span "Apply" at bounding box center [607, 304] width 21 height 10
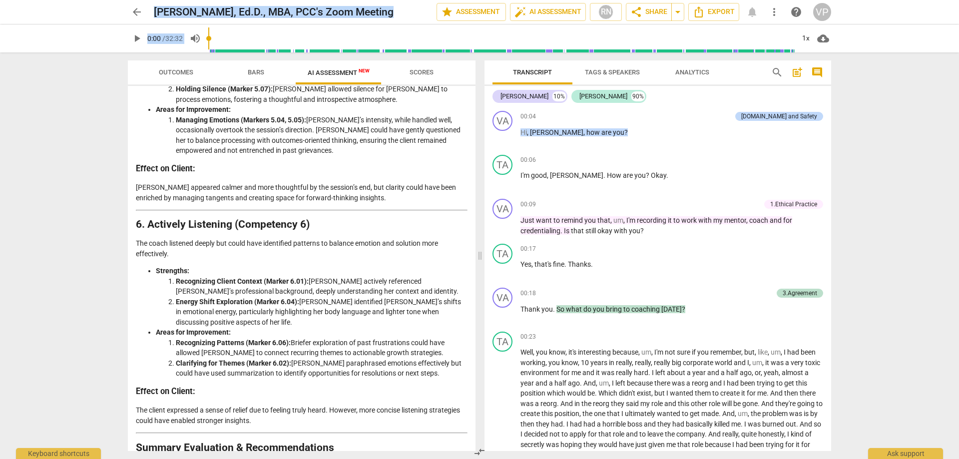
scroll to position [1485, 0]
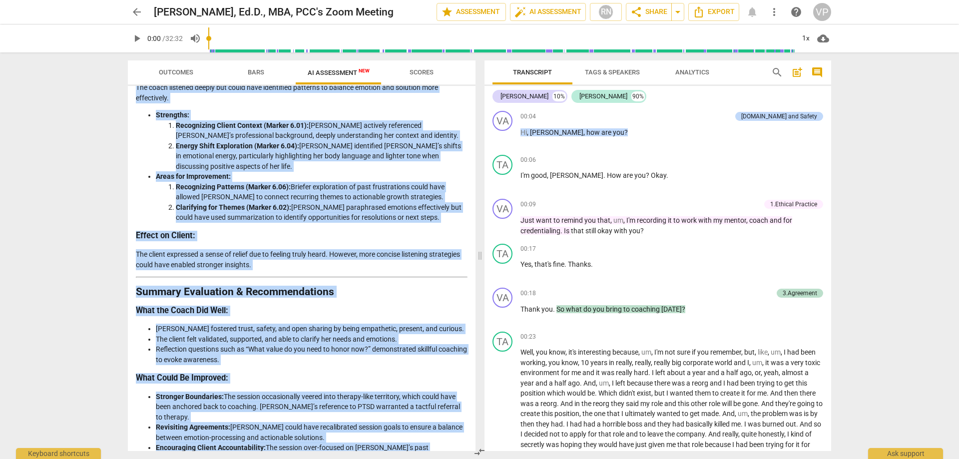
drag, startPoint x: 136, startPoint y: 114, endPoint x: 344, endPoint y: 452, distance: 396.2
click at [344, 452] on div "Outcomes Bars AI Assessment New Scores Disclaimer: AI can make mistakes. Consul…" at bounding box center [300, 255] width 360 height 407
copy div "Loremips do Sitametc Adipisc: Elitseddoe te Incid'u Laboreet Dolo magnaali enim…"
click at [884, 208] on div "arrow_back [PERSON_NAME], Ed.D., MBA, PCC's Zoom Meeting edit star Assessment a…" at bounding box center [479, 229] width 959 height 459
